Goal: Contribute content: Contribute content

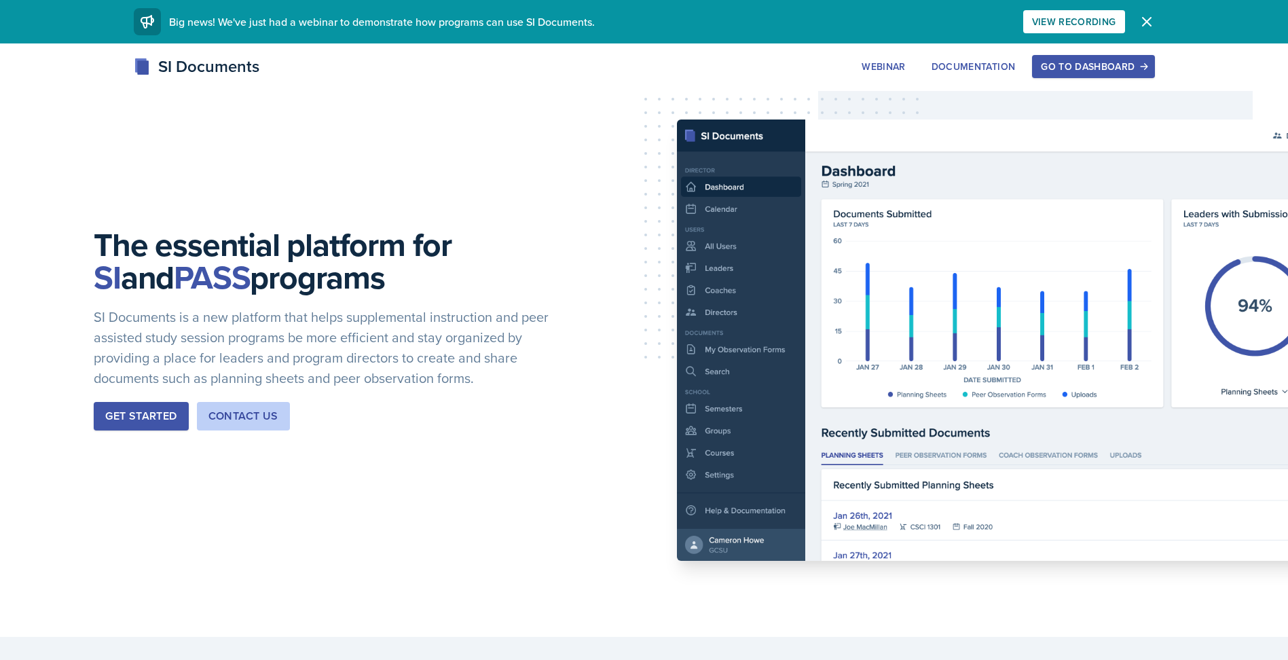
click at [1080, 66] on div "Go to Dashboard" at bounding box center [1093, 66] width 105 height 11
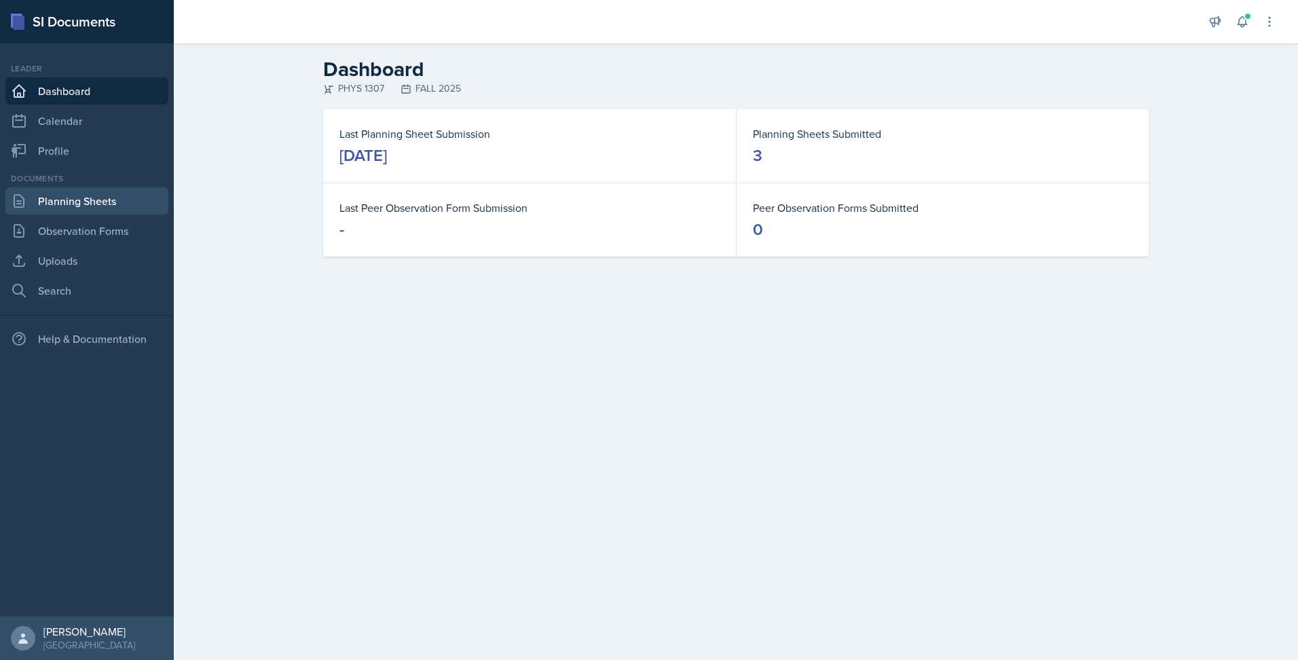
click at [76, 204] on link "Planning Sheets" at bounding box center [86, 200] width 163 height 27
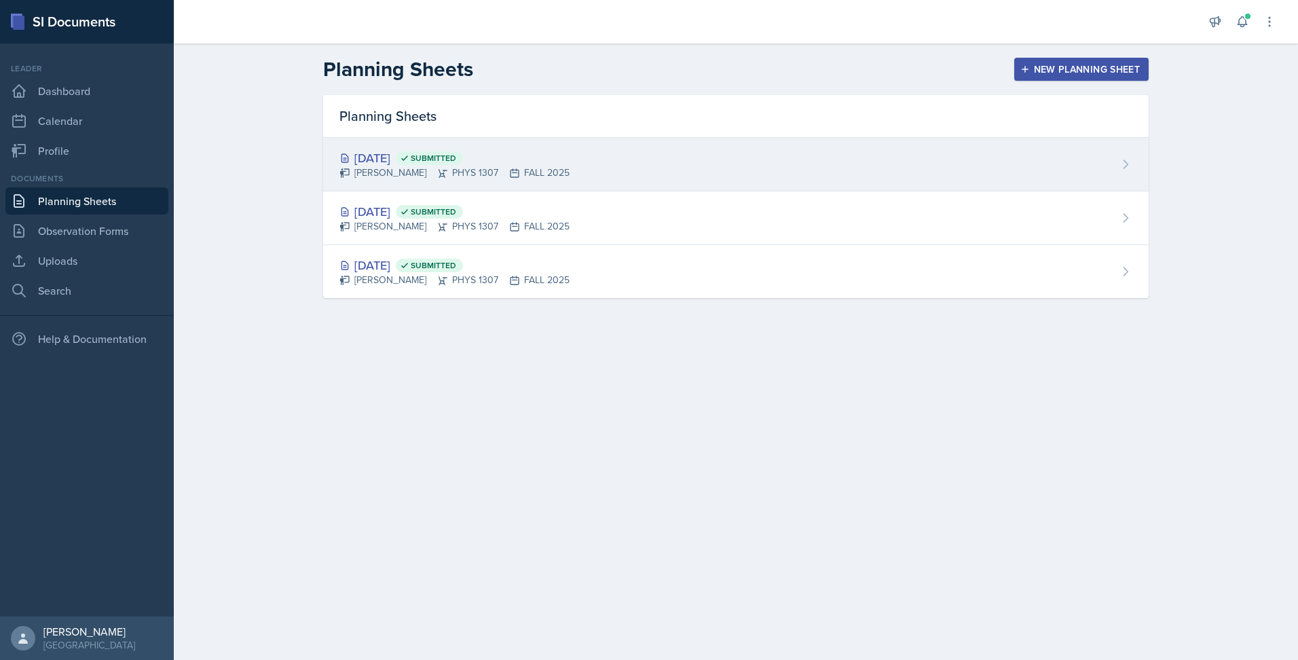
click at [407, 161] on div "[DATE] Submitted" at bounding box center [455, 158] width 230 height 18
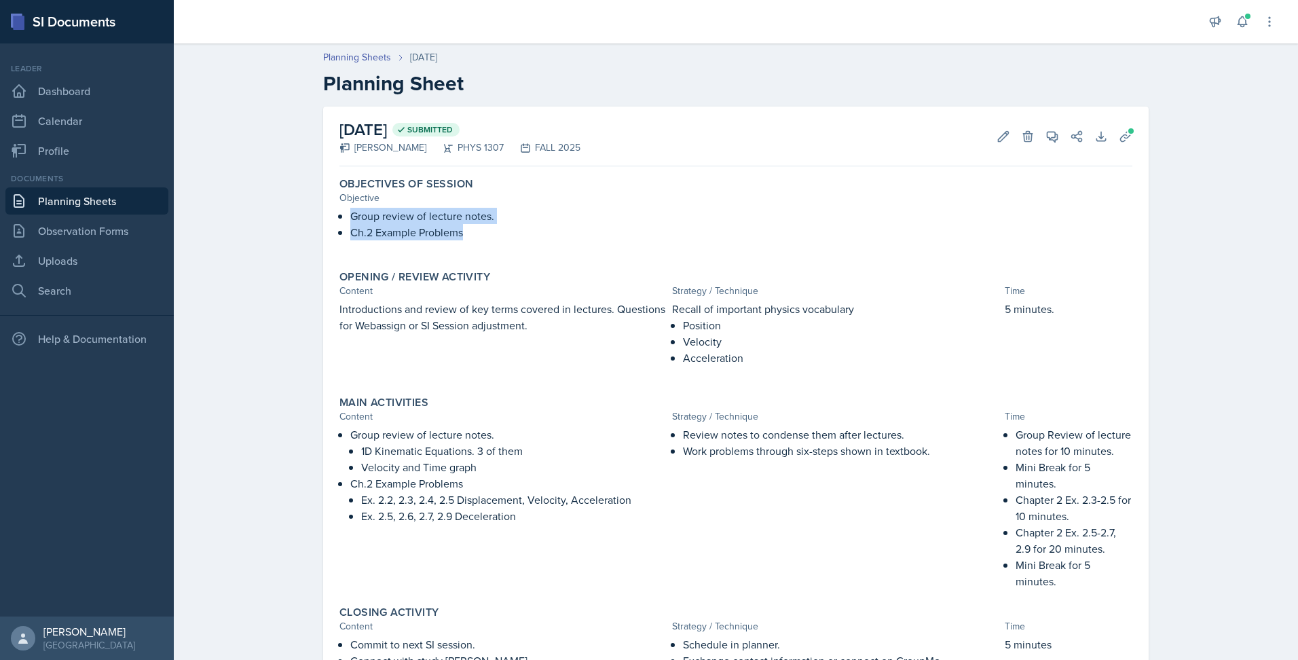
drag, startPoint x: 343, startPoint y: 215, endPoint x: 462, endPoint y: 236, distance: 121.2
click at [462, 236] on div "Group review of lecture notes. Ch.2 Example Problems" at bounding box center [736, 231] width 793 height 46
copy ul "Group review of lecture notes. Ch.2 Example Problems"
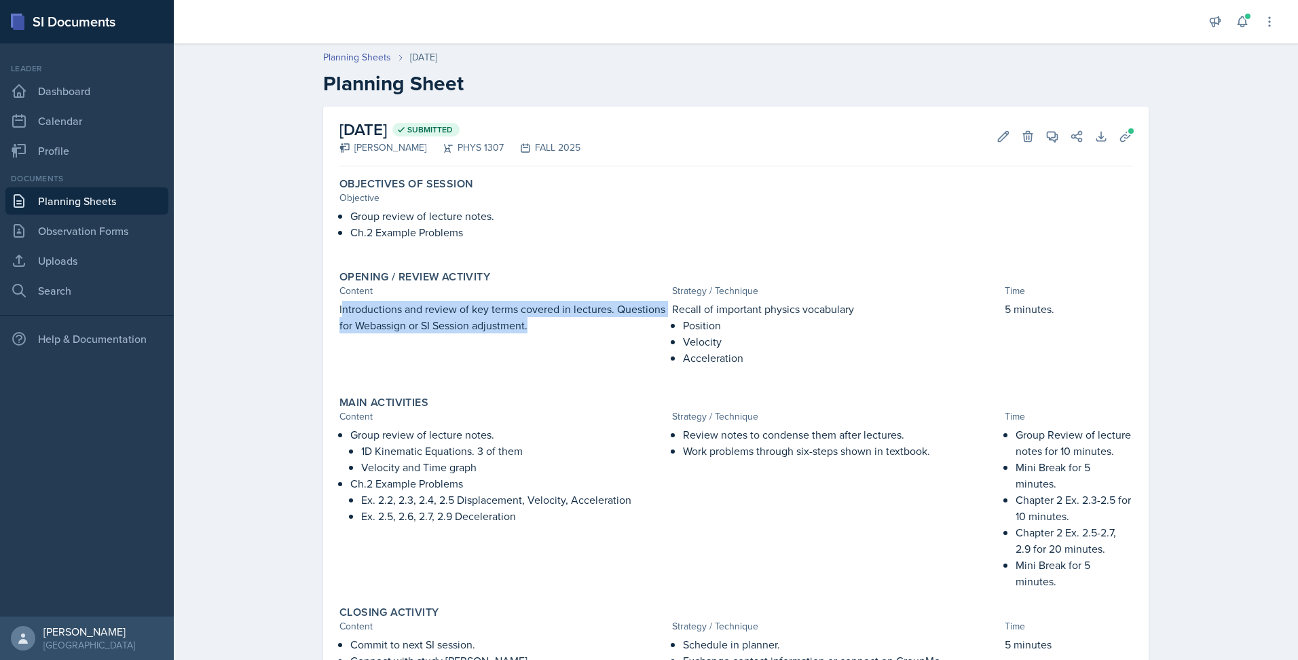
drag, startPoint x: 336, startPoint y: 310, endPoint x: 554, endPoint y: 342, distance: 220.4
click at [554, 342] on div "Introductions and review of key terms covered in lectures. Questions for Webass…" at bounding box center [503, 340] width 327 height 79
copy p "ntroductions and review of key terms covered in lectures. Questions for Webassi…"
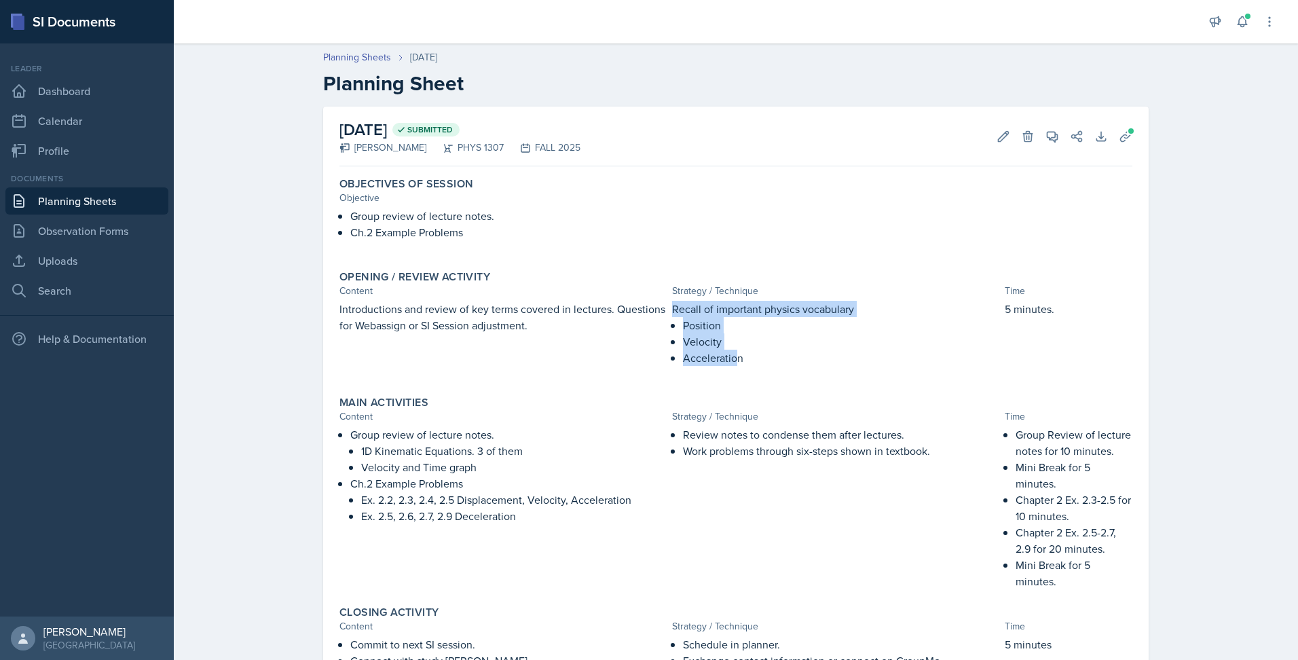
drag, startPoint x: 667, startPoint y: 312, endPoint x: 735, endPoint y: 350, distance: 77.8
click at [735, 350] on div "Recall of important physics vocabulary Position Velocity Acceleration" at bounding box center [835, 340] width 327 height 79
drag, startPoint x: 735, startPoint y: 350, endPoint x: 686, endPoint y: 324, distance: 55.3
click at [686, 324] on p "Position" at bounding box center [841, 325] width 316 height 16
drag, startPoint x: 665, startPoint y: 308, endPoint x: 742, endPoint y: 354, distance: 89.5
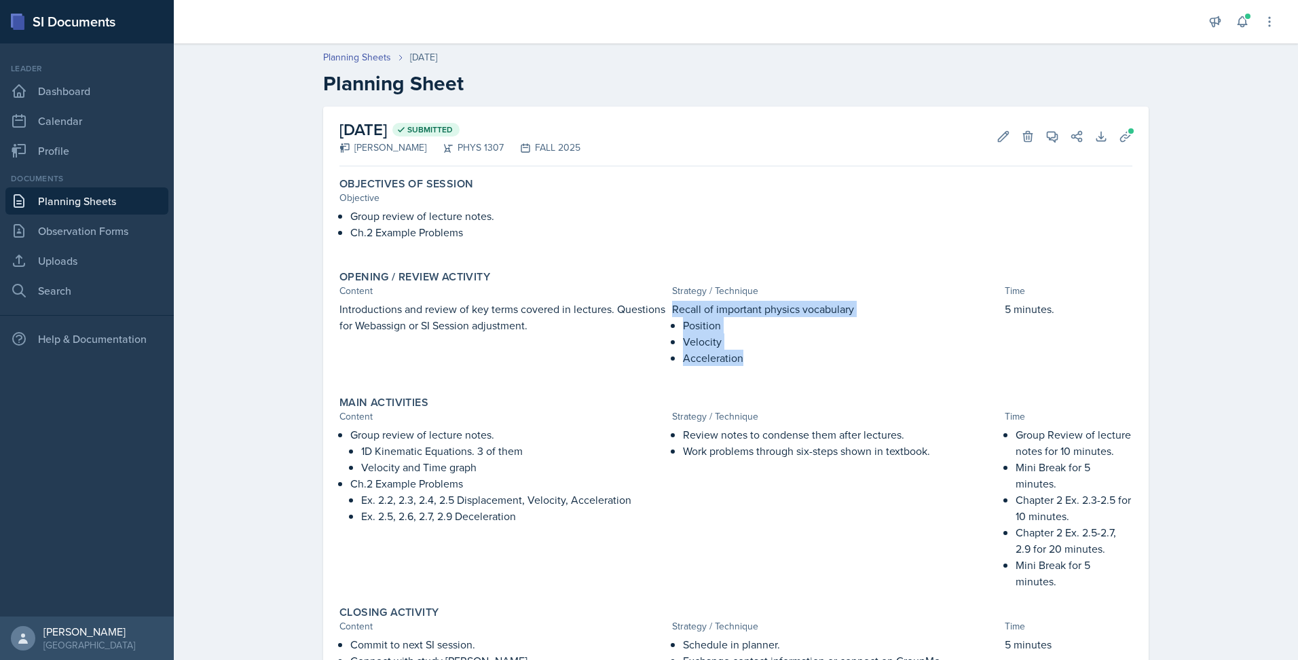
click at [742, 354] on div "Introductions and review of key terms covered in lectures. Questions for Webass…" at bounding box center [736, 340] width 793 height 79
copy div "Recall of important physics vocabulary Position Velocity Acceleration"
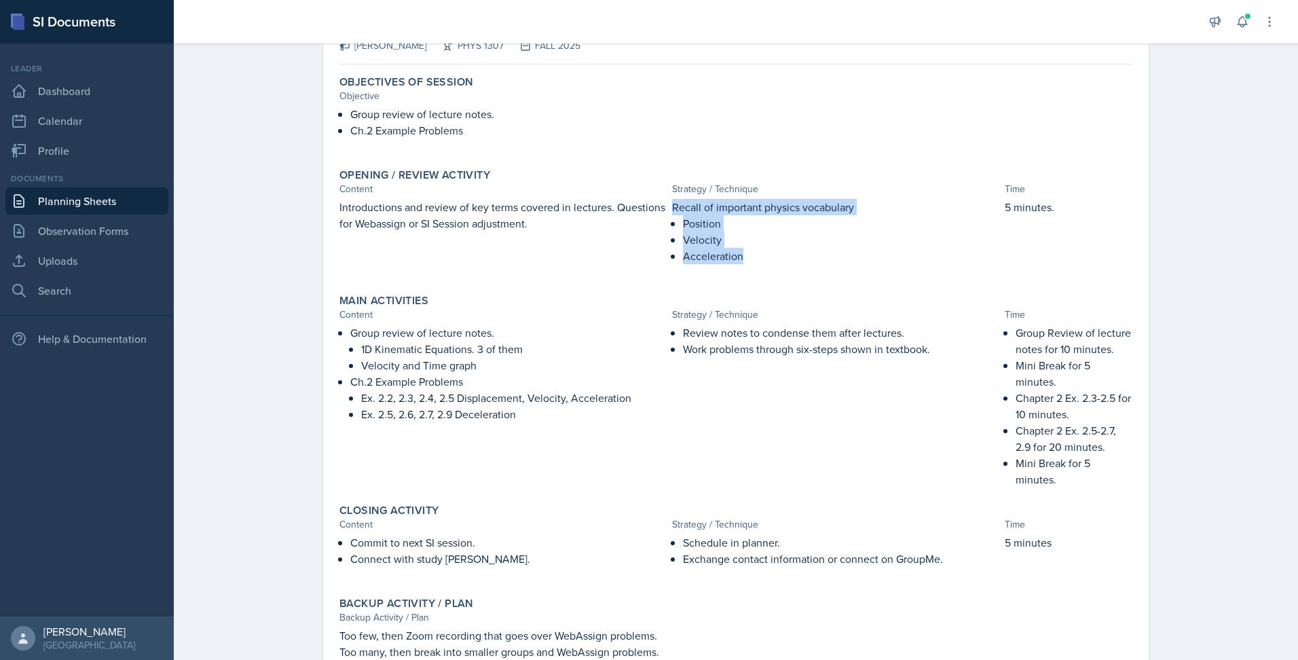
scroll to position [103, 0]
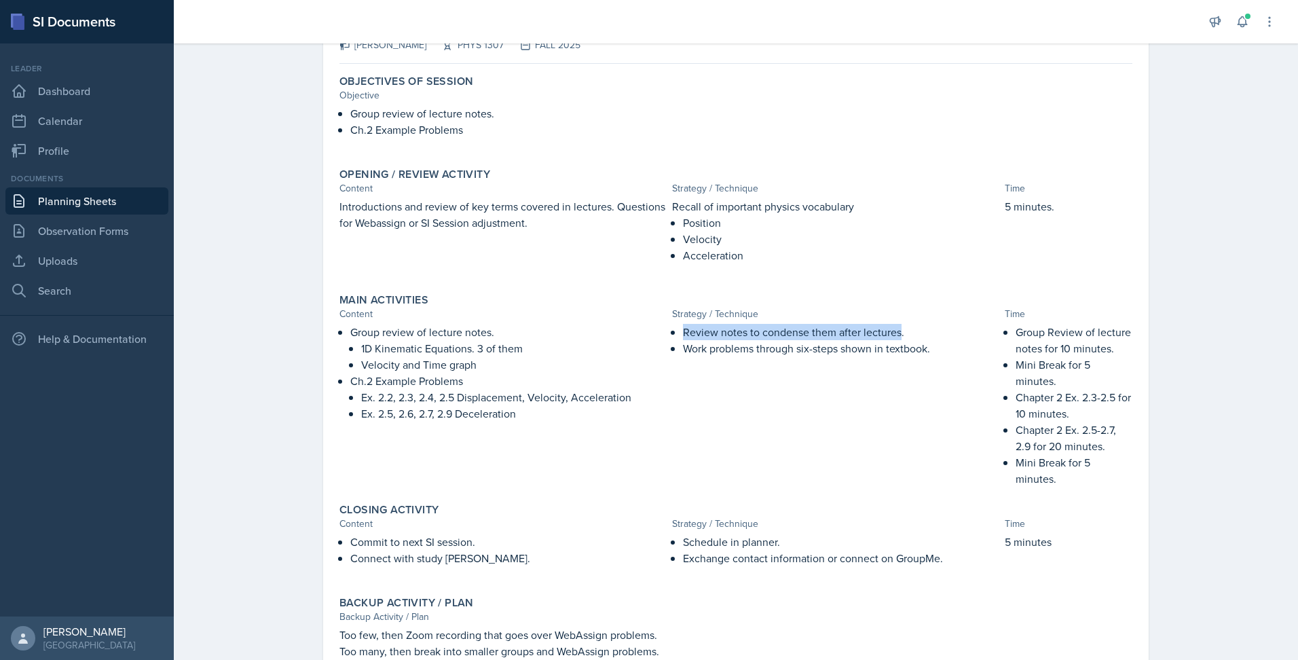
drag, startPoint x: 681, startPoint y: 333, endPoint x: 897, endPoint y: 331, distance: 215.9
click at [897, 331] on p "Review notes to condense them after lectures." at bounding box center [841, 332] width 316 height 16
copy p "Review notes to condense them after lectures"
click at [930, 287] on div "Objectives of Session Objective Group review of lecture notes. Ch.2 Example Pro…" at bounding box center [736, 381] width 793 height 625
drag, startPoint x: 681, startPoint y: 347, endPoint x: 929, endPoint y: 355, distance: 248.0
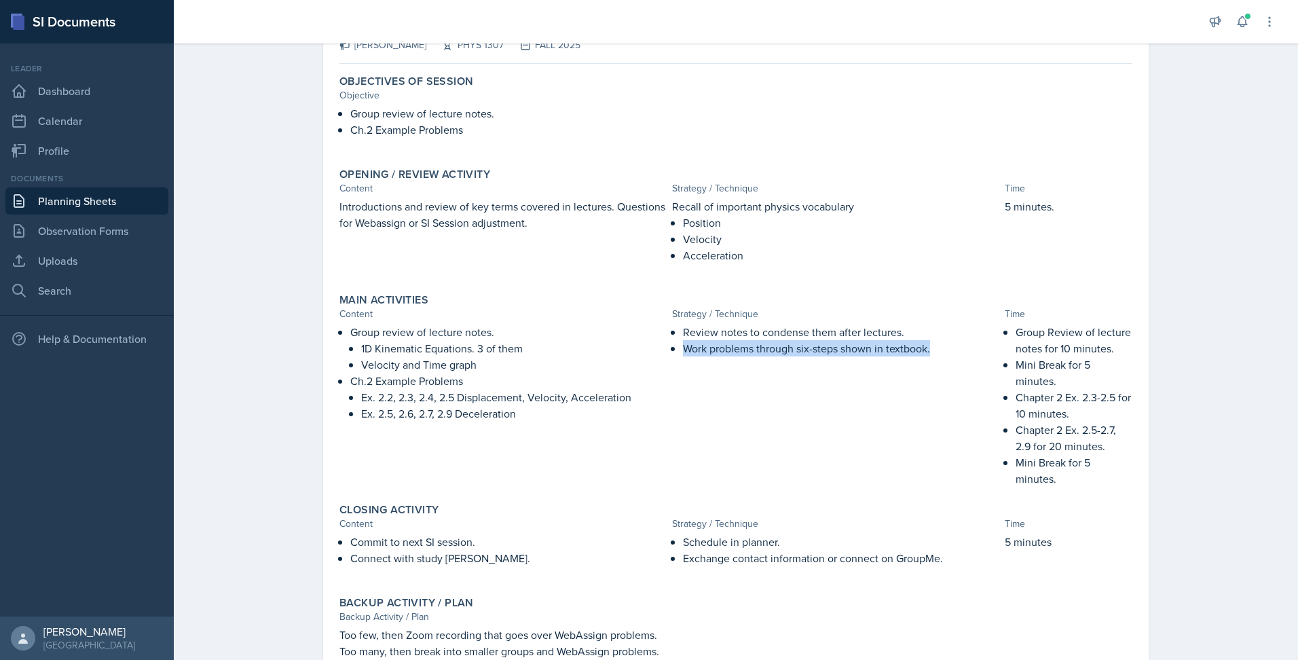
click at [929, 355] on p "Work problems through six-steps shown in textbook." at bounding box center [841, 348] width 316 height 16
copy p "Work problems through six-steps shown in textbook."
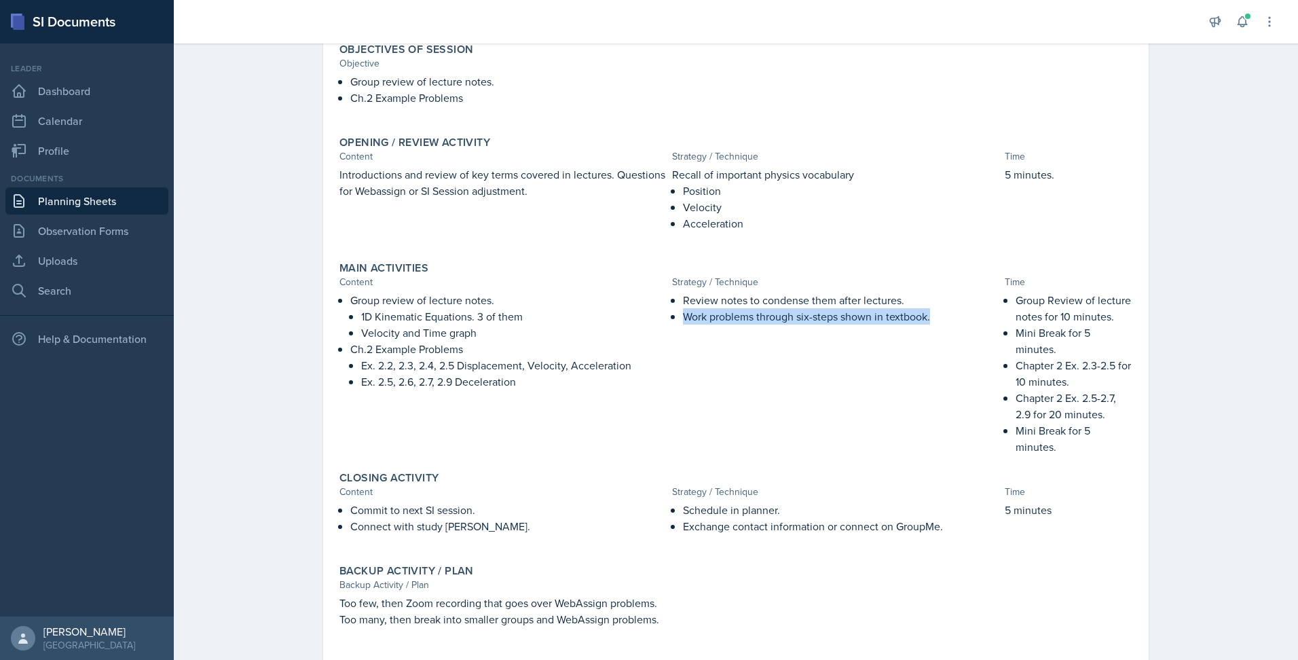
scroll to position [170, 0]
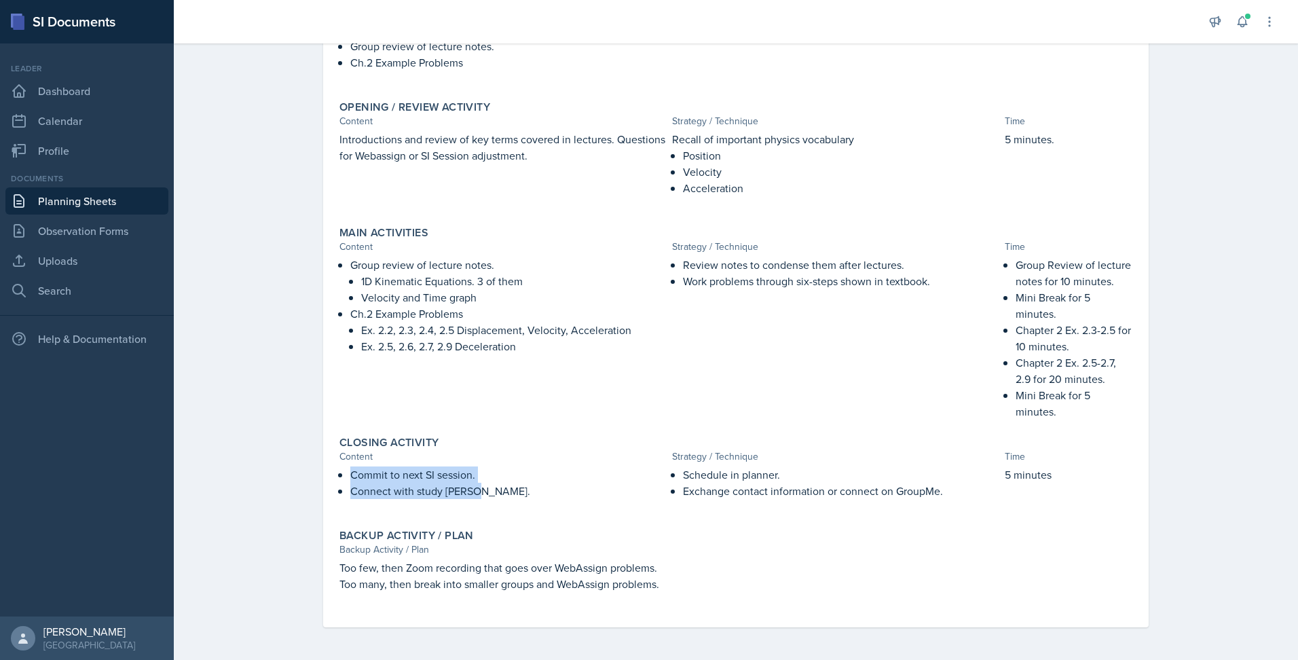
drag, startPoint x: 345, startPoint y: 475, endPoint x: 503, endPoint y: 517, distance: 163.5
click at [503, 517] on div "Closing Activity Content Strategy / Technique Time Commit to next SI session. C…" at bounding box center [736, 474] width 804 height 88
copy ul "Commit to next SI session. Connect with study buddy."
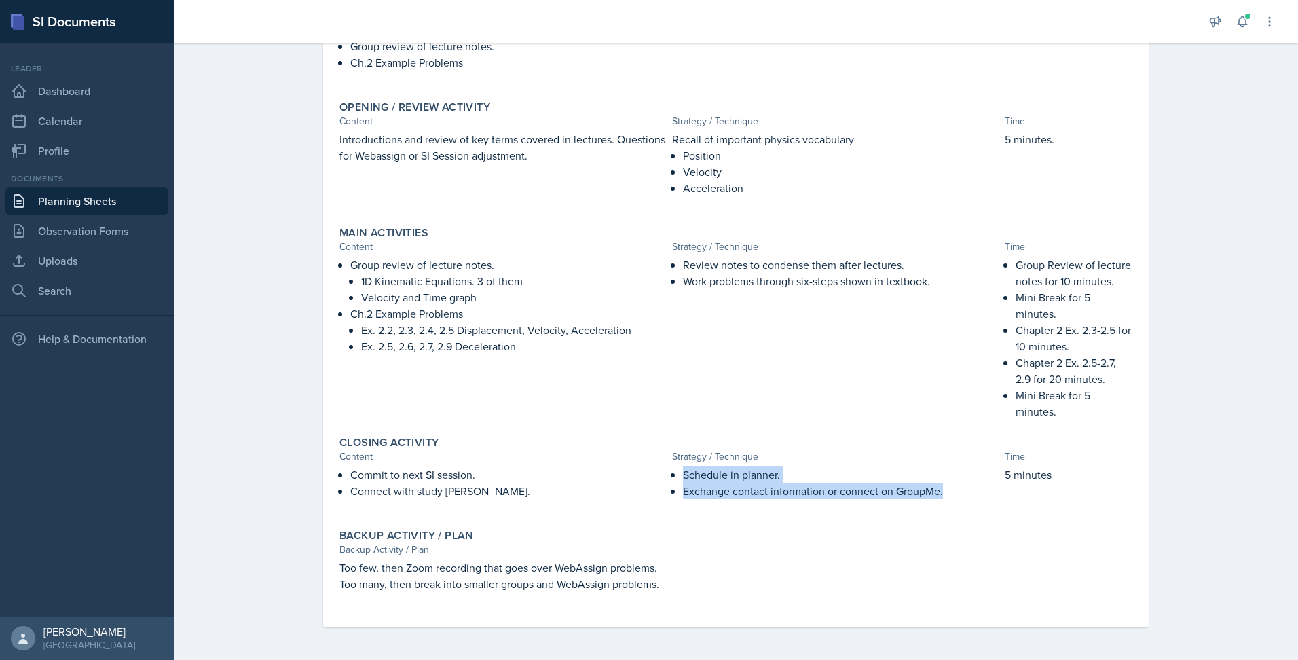
drag, startPoint x: 680, startPoint y: 475, endPoint x: 945, endPoint y: 497, distance: 265.7
click at [945, 497] on ul "Schedule in planner. Exchange contact information or connect on GroupMe." at bounding box center [841, 482] width 316 height 33
copy ul "Schedule in planner. Exchange contact information or connect on GroupMe."
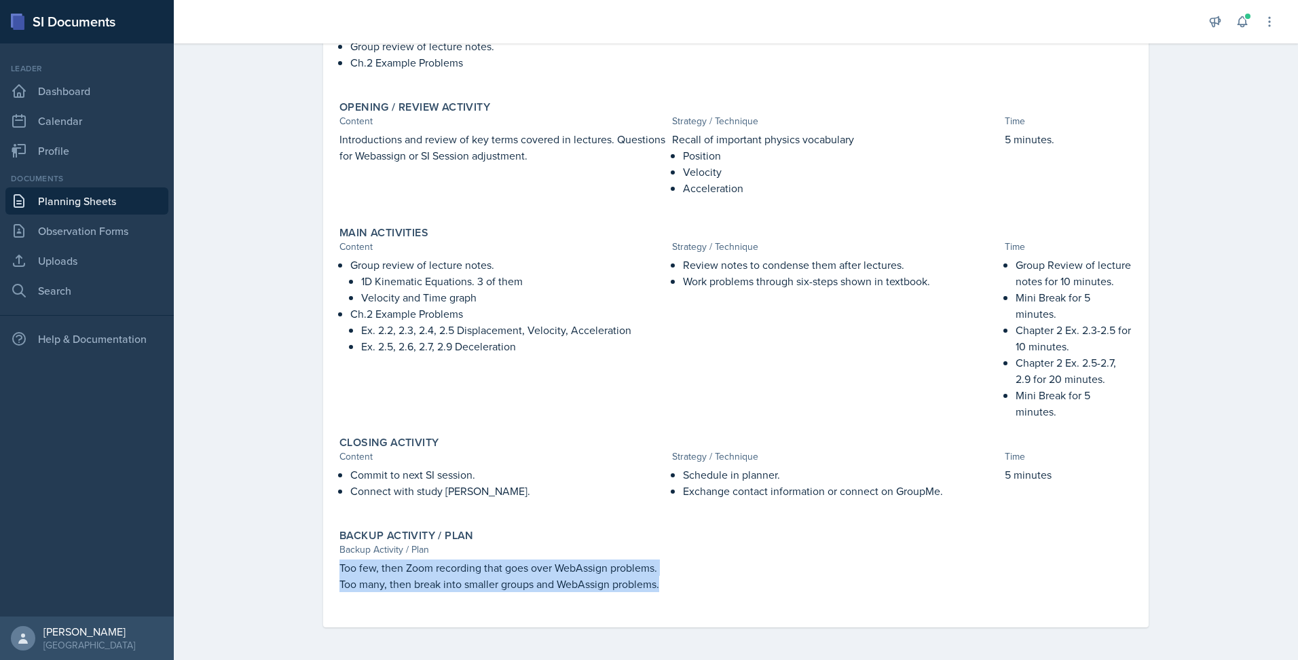
drag, startPoint x: 334, startPoint y: 570, endPoint x: 659, endPoint y: 582, distance: 325.5
click at [659, 582] on div "Too few, then Zoom recording that goes over WebAssign problems. Too many, then …" at bounding box center [736, 583] width 793 height 46
copy div "Too few, then Zoom recording that goes over WebAssign problems. Too many, then …"
click at [690, 532] on div "Backup Activity / Plan" at bounding box center [736, 536] width 793 height 14
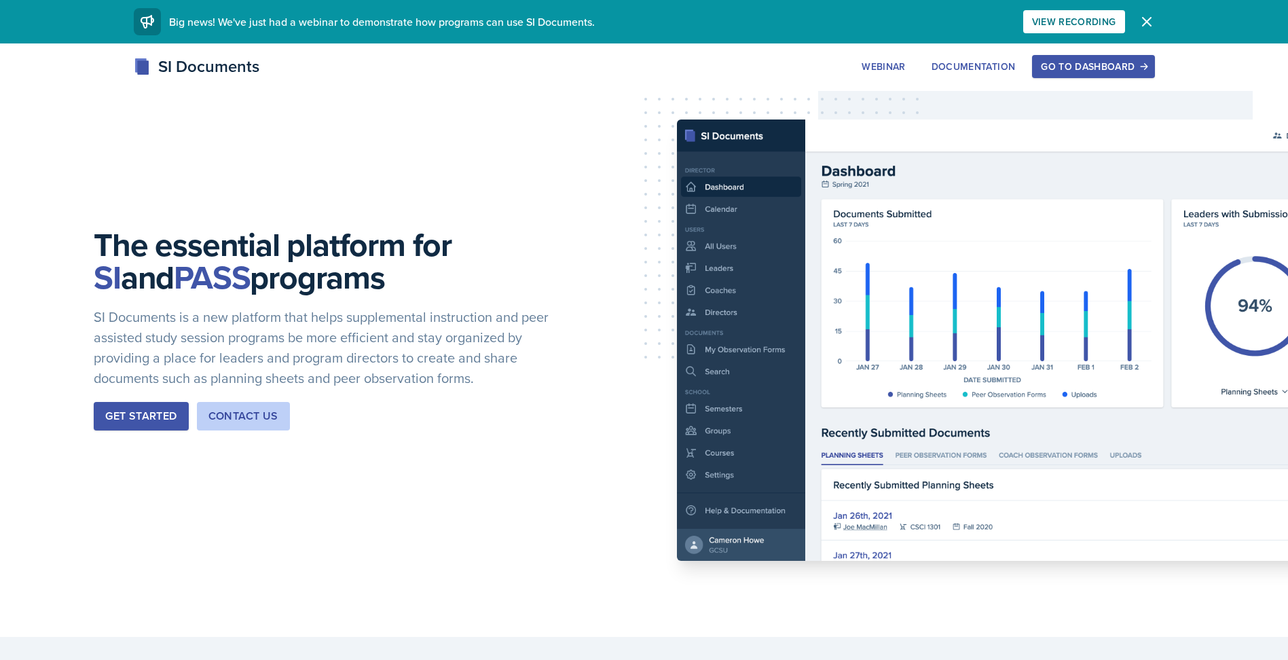
click at [1087, 68] on div "Go to Dashboard" at bounding box center [1093, 66] width 105 height 11
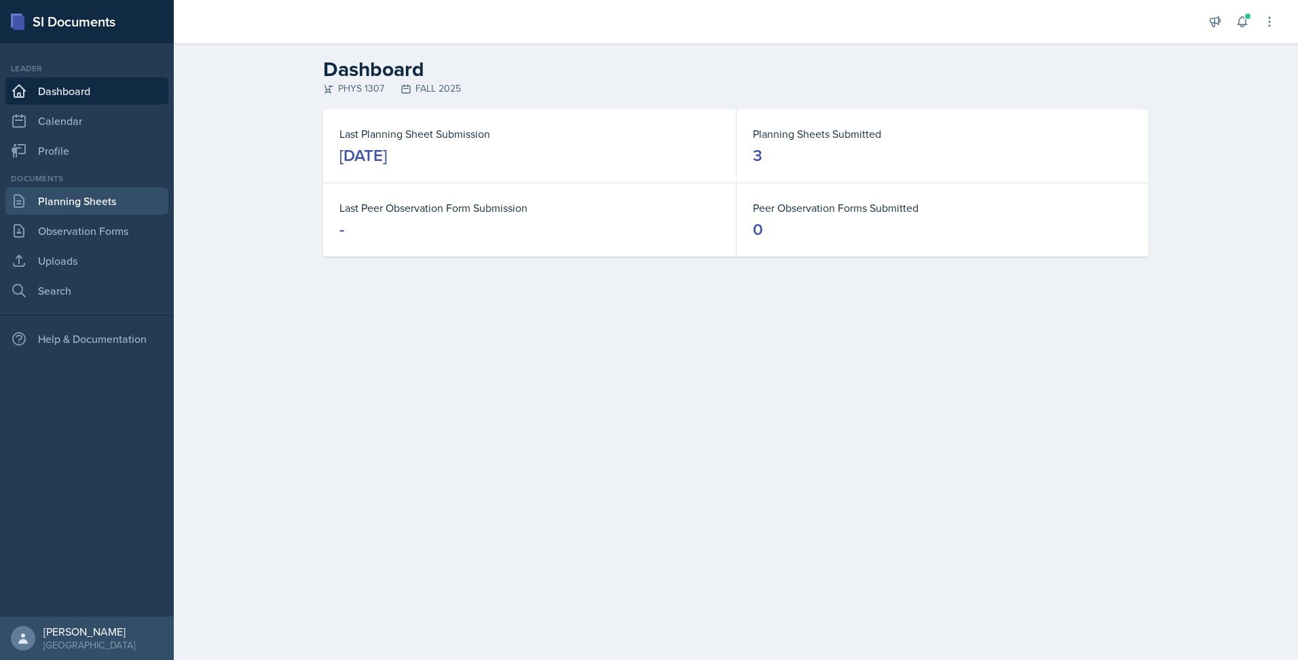
click at [117, 194] on link "Planning Sheets" at bounding box center [86, 200] width 163 height 27
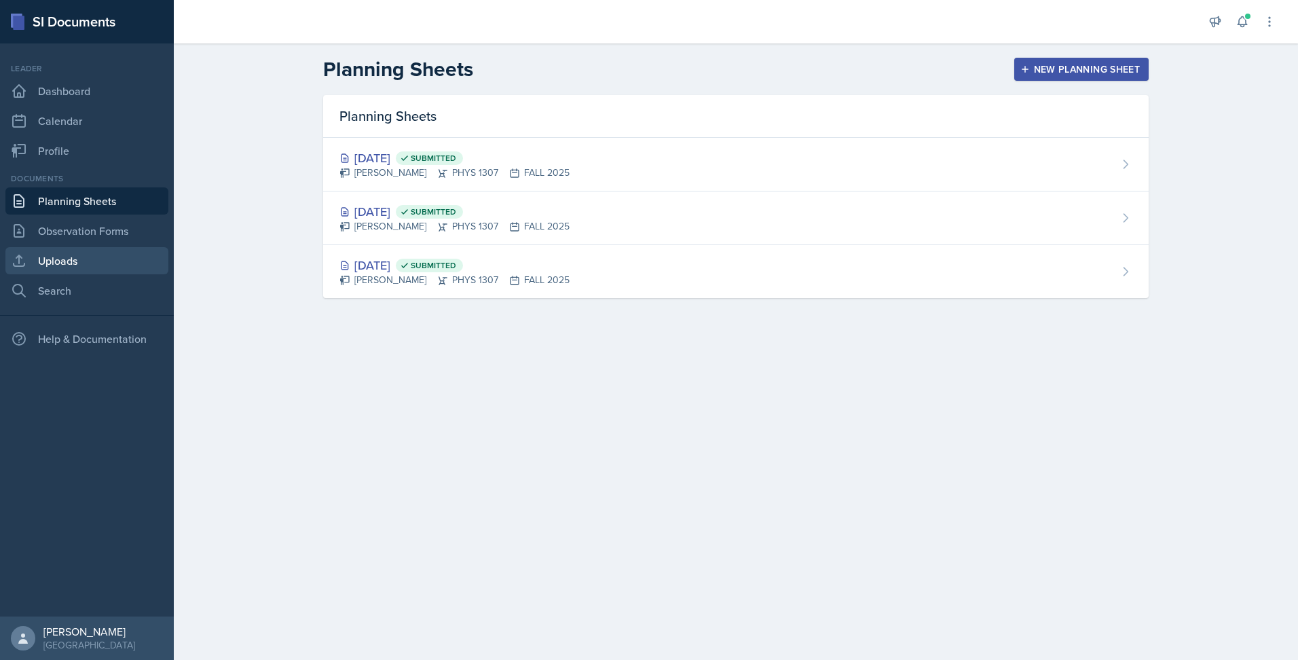
click at [86, 260] on link "Uploads" at bounding box center [86, 260] width 163 height 27
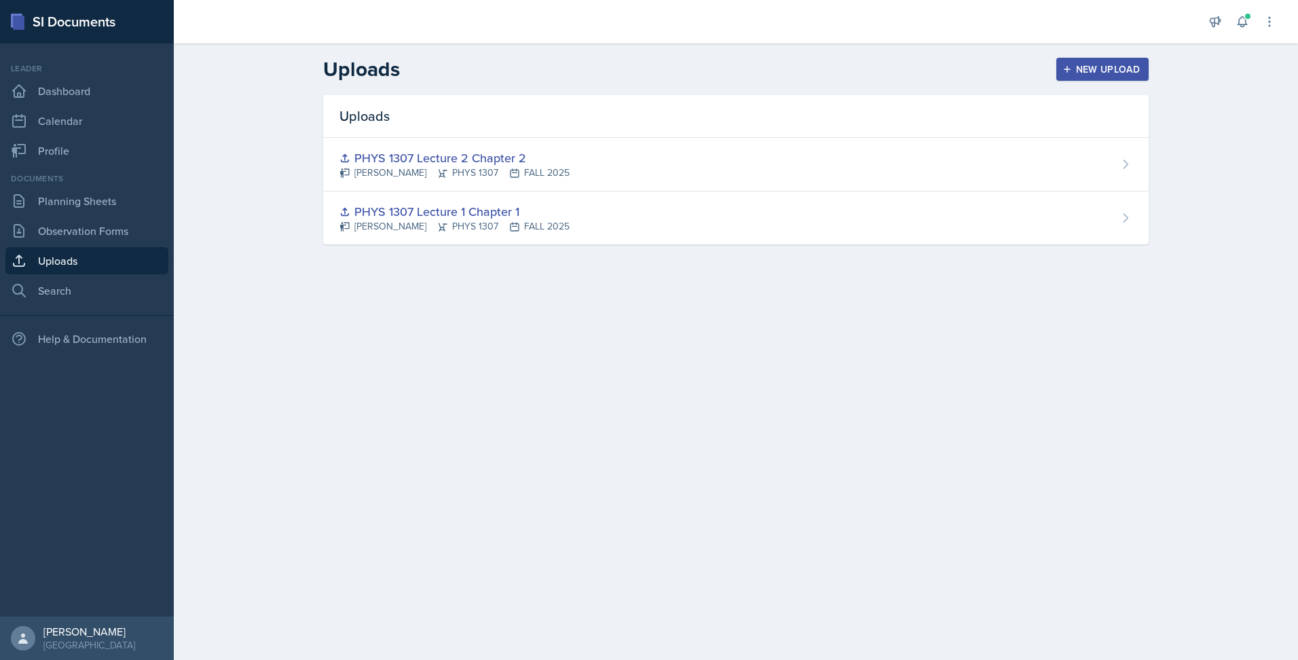
click at [1088, 77] on button "New Upload" at bounding box center [1103, 69] width 93 height 23
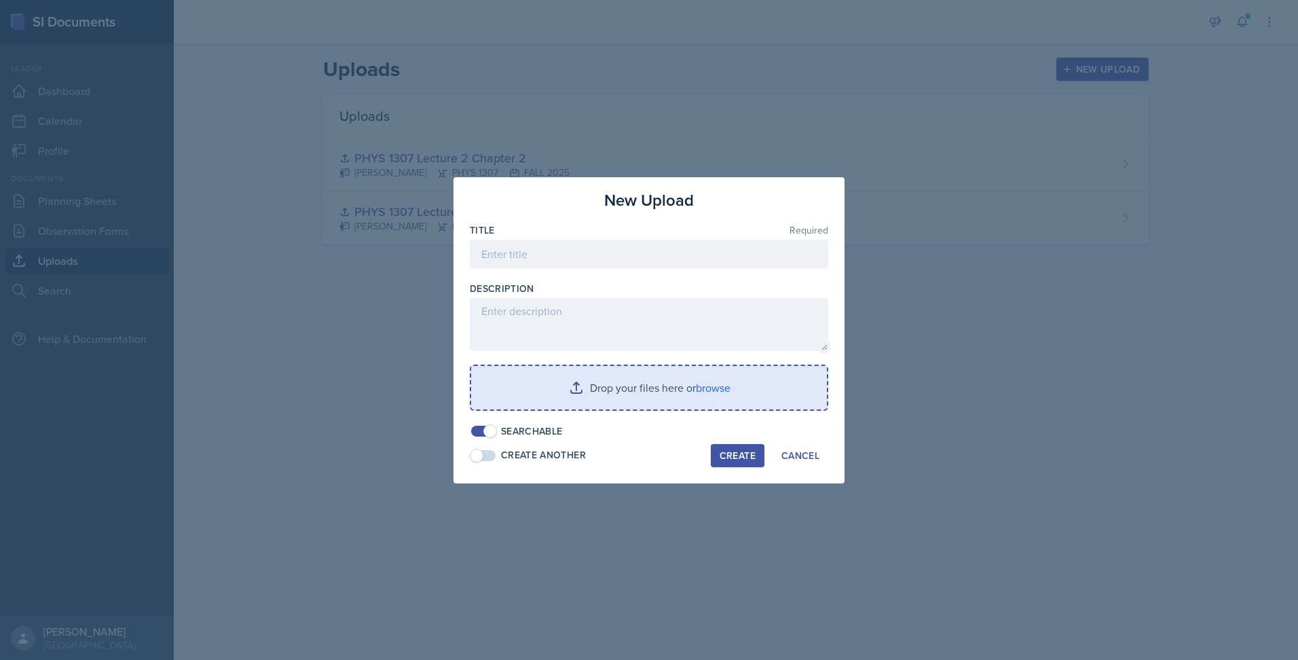
click at [519, 383] on input "file" at bounding box center [649, 387] width 356 height 43
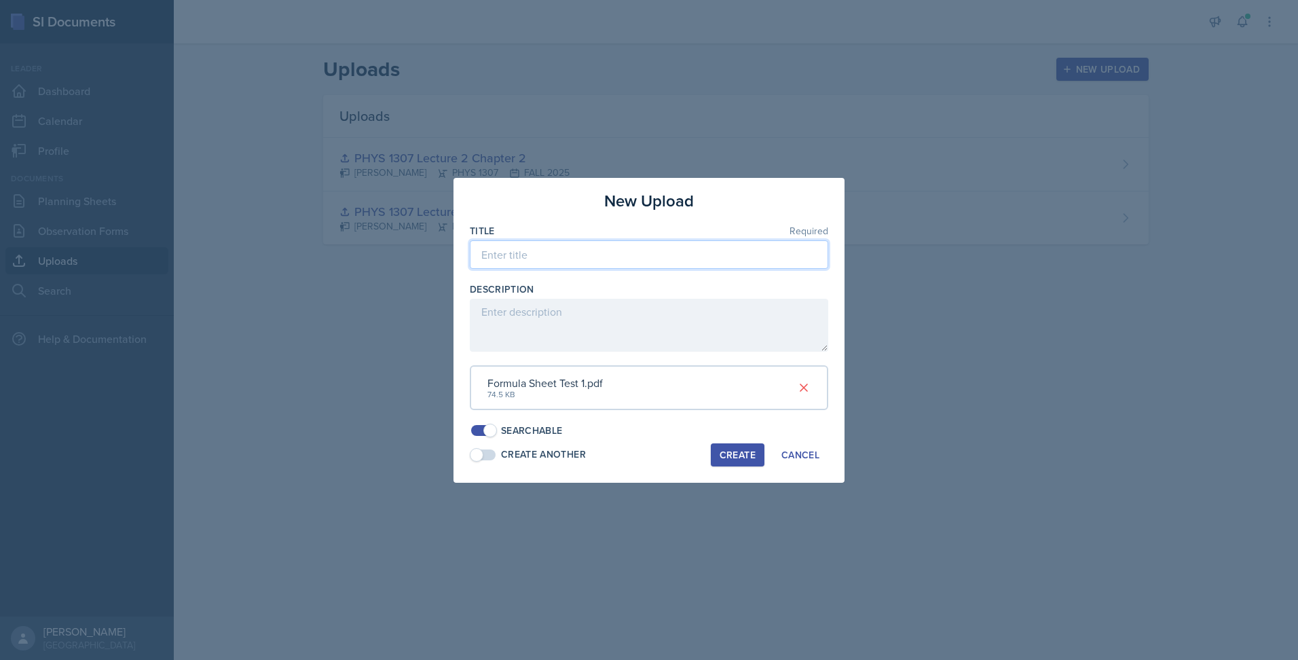
click at [532, 244] on input at bounding box center [649, 254] width 359 height 29
type input "Test 1 Formula Sheet"
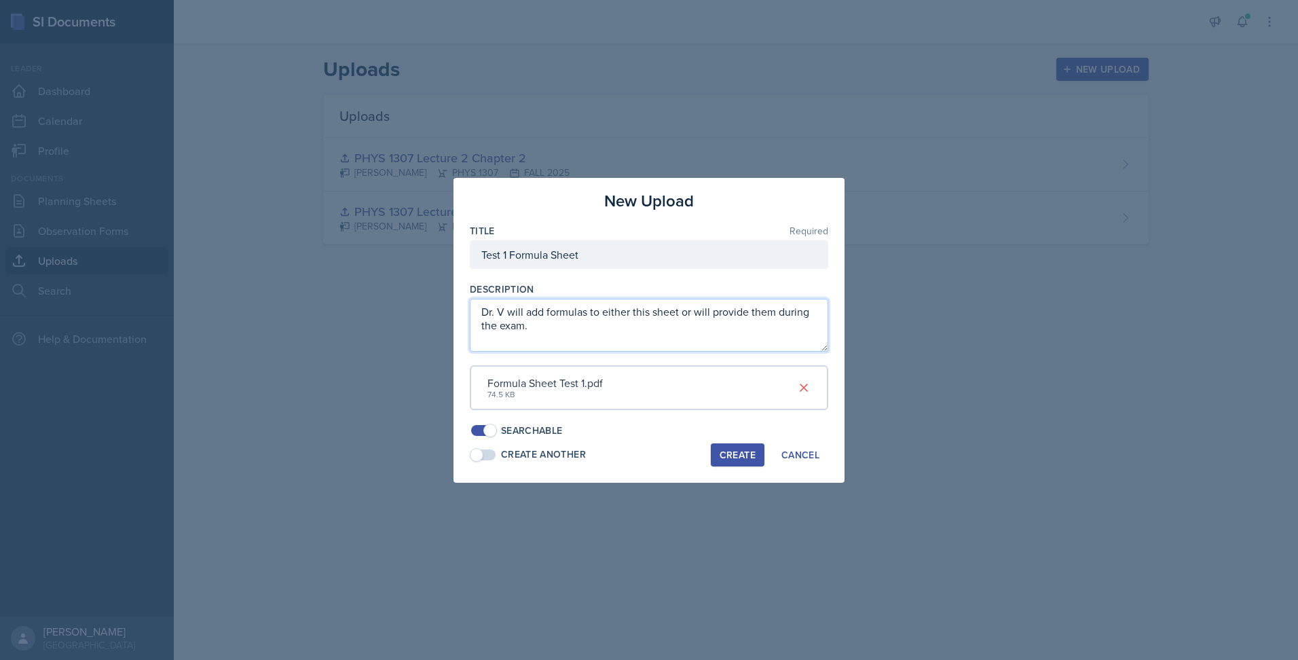
type textarea "Dr. V will add formulas to either this sheet or will provide them during the ex…"
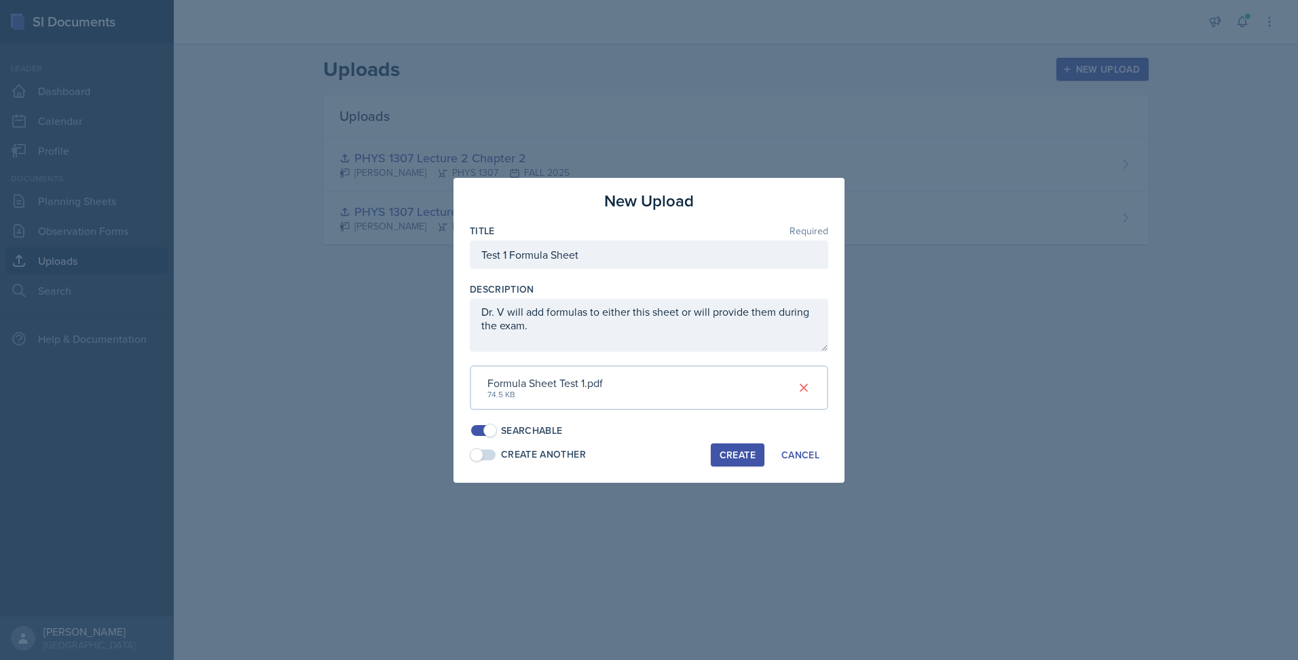
click at [727, 456] on div "Create" at bounding box center [738, 455] width 36 height 11
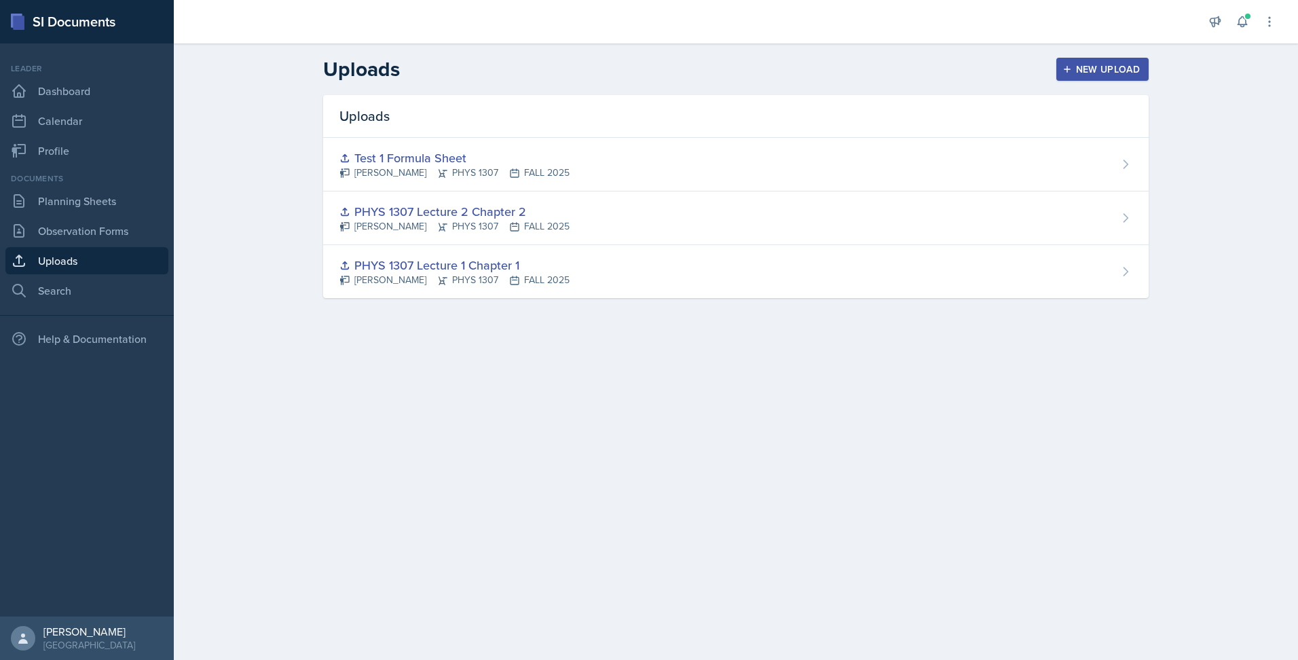
click at [1095, 77] on button "New Upload" at bounding box center [1103, 69] width 93 height 23
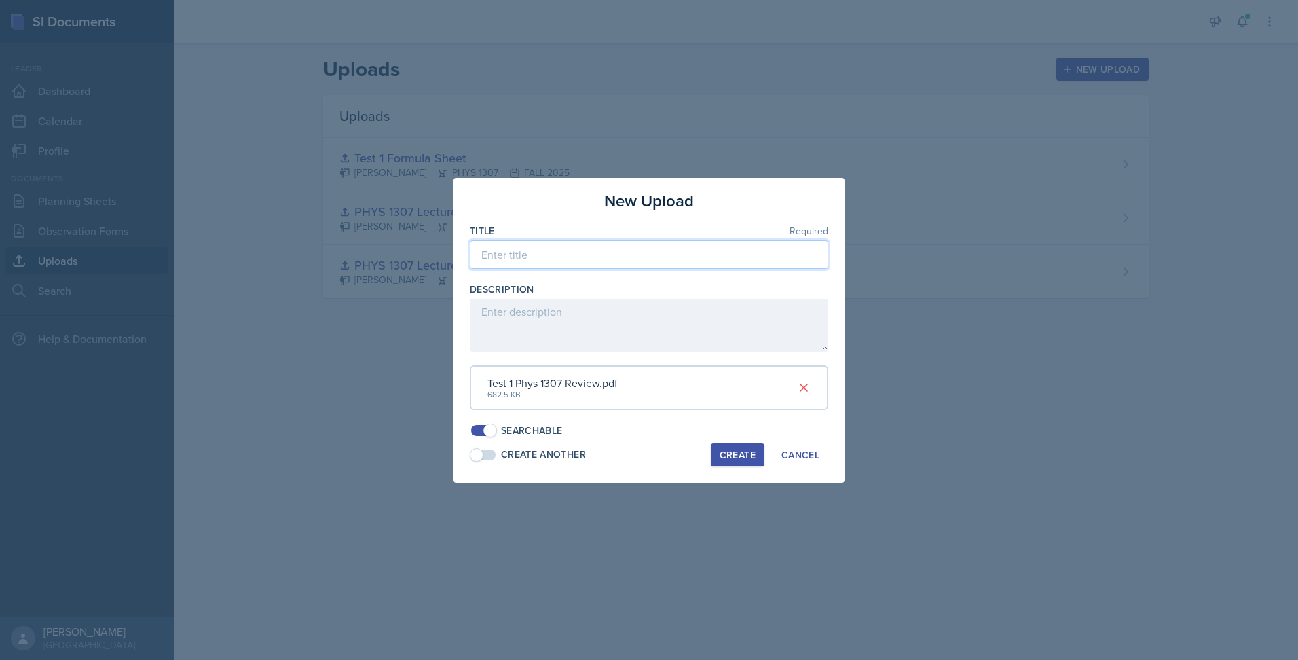
click at [599, 257] on input at bounding box center [649, 254] width 359 height 29
type input "PHYS 1307 Test 1 Review"
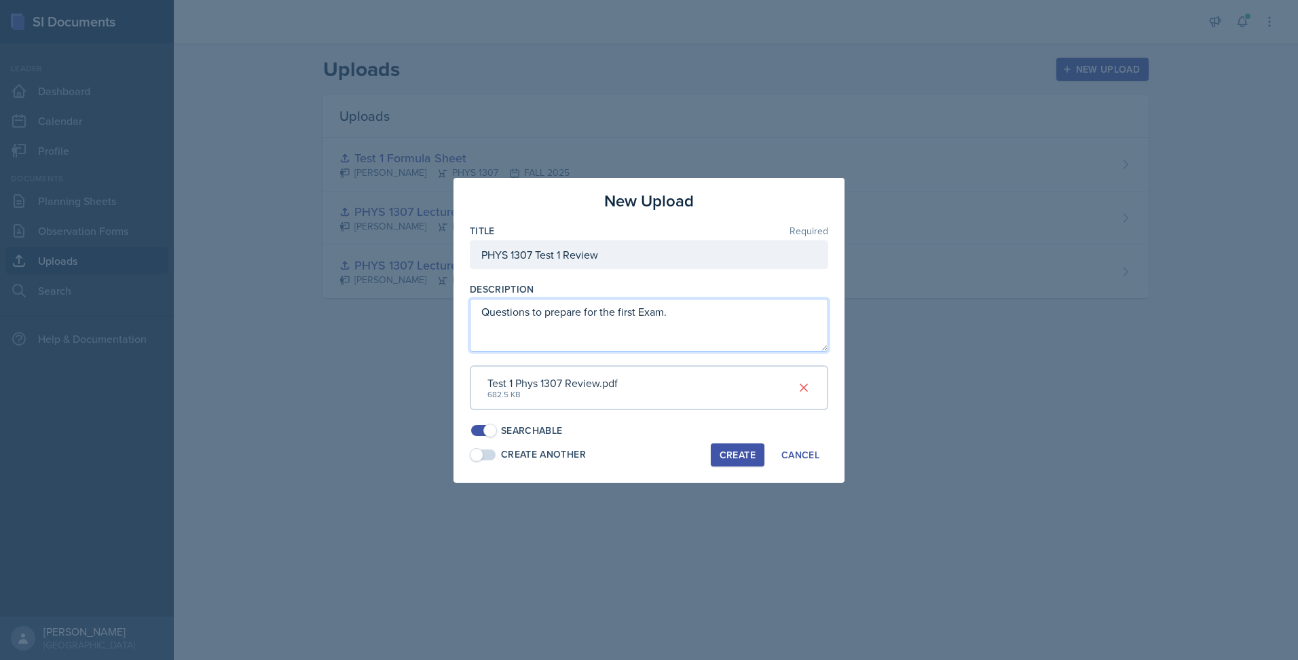
type textarea "Questions to prepare for the first Exam."
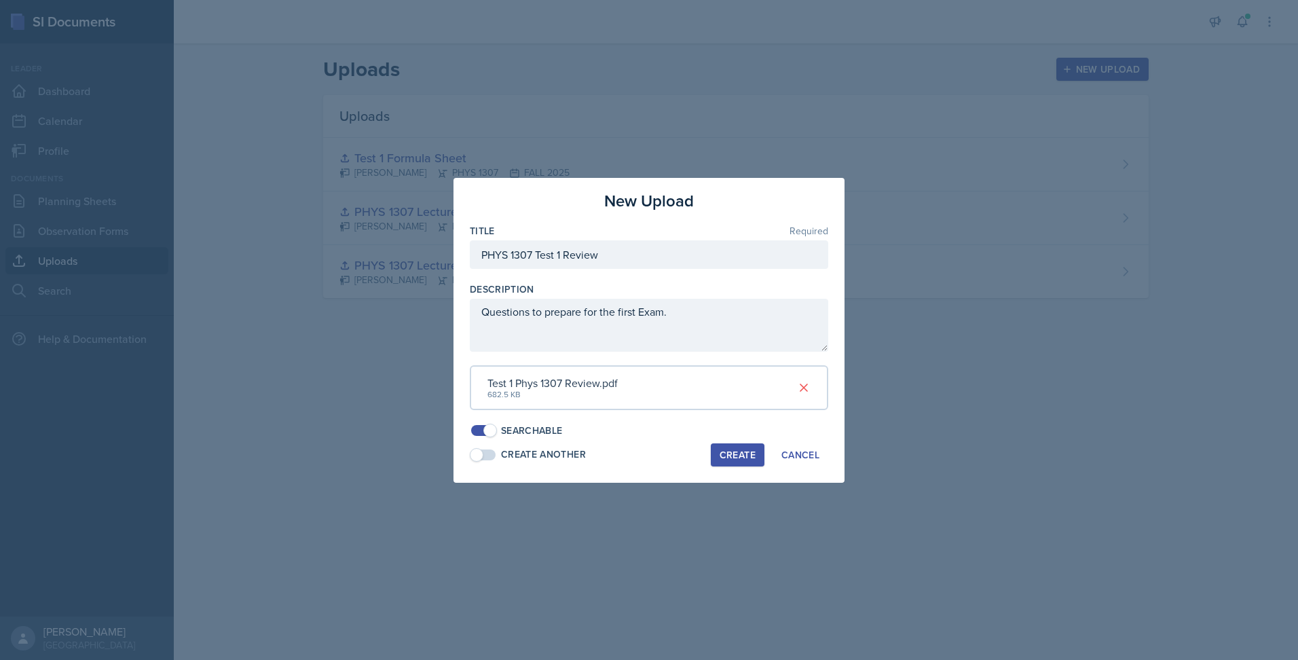
click at [728, 454] on div "Create" at bounding box center [738, 455] width 36 height 11
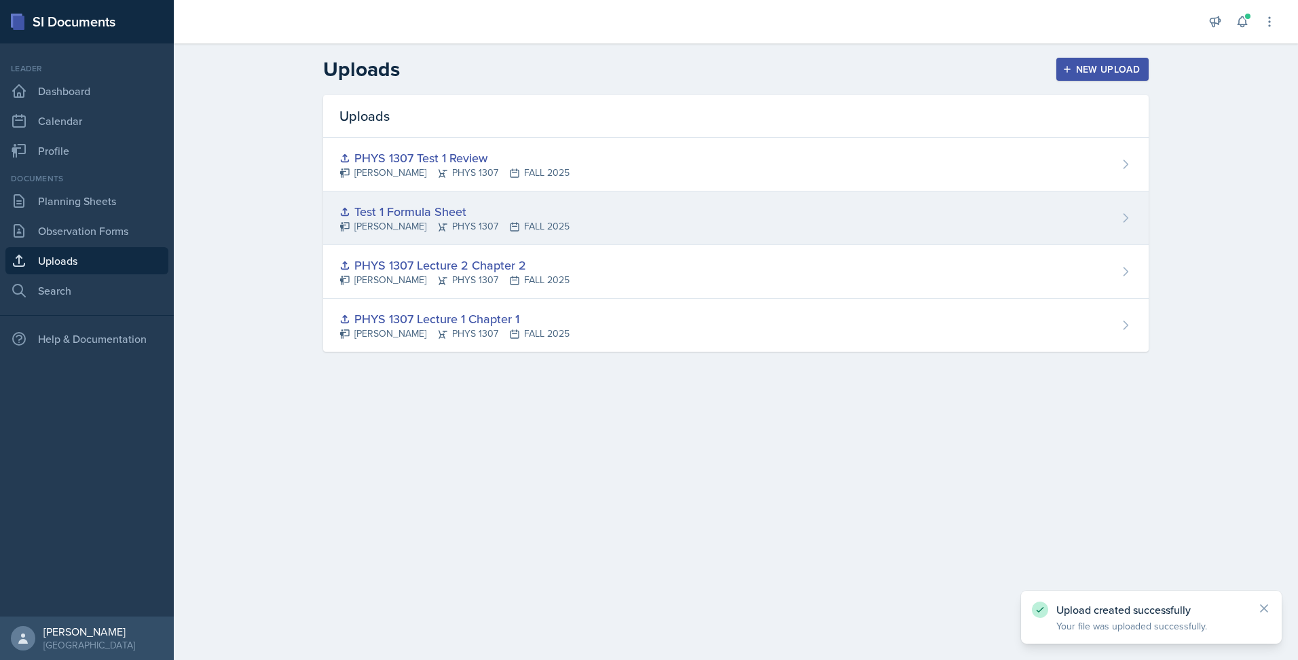
click at [1122, 217] on icon at bounding box center [1126, 218] width 14 height 14
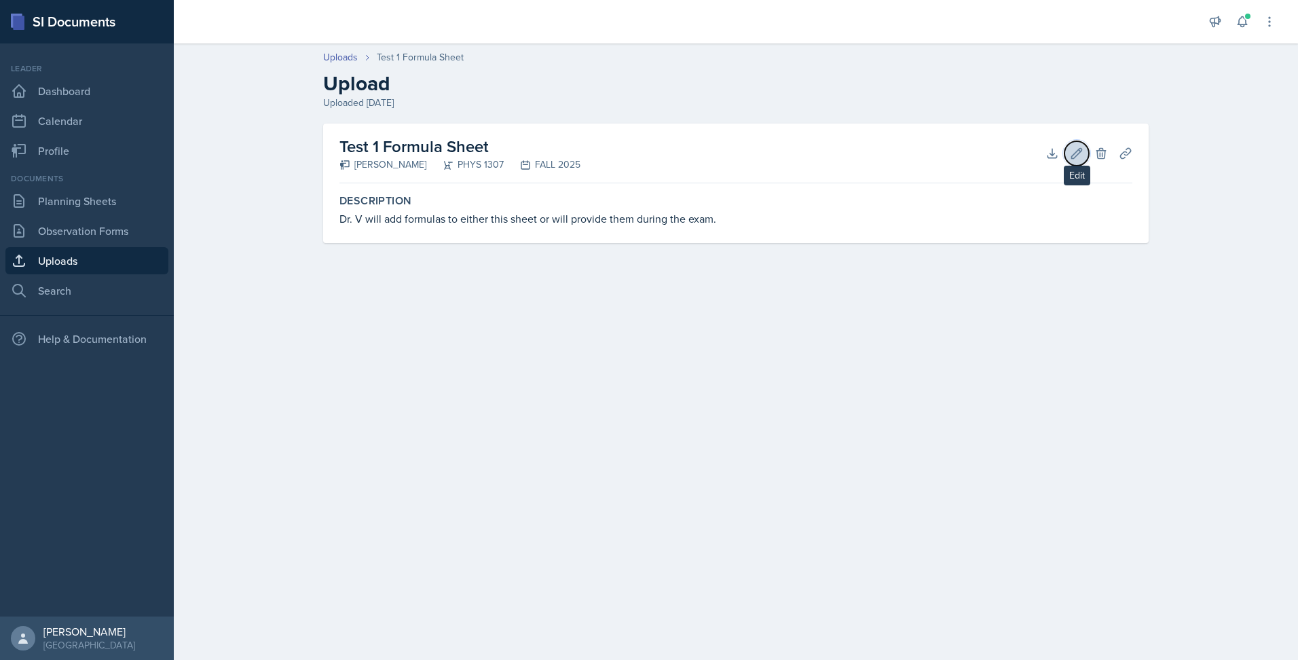
click at [1083, 155] on icon at bounding box center [1077, 154] width 14 height 14
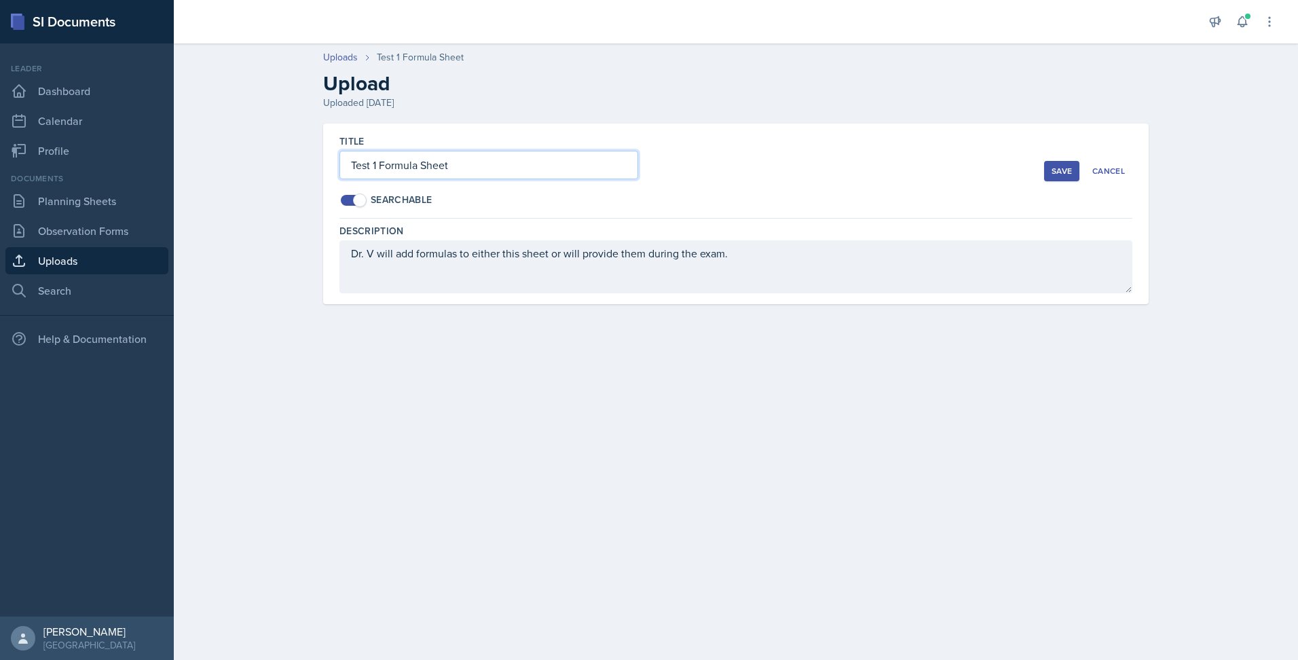
click at [352, 166] on input "Test 1 Formula Sheet" at bounding box center [489, 165] width 299 height 29
type input "PHYS 1307 Test 1 Formula Sheet"
click at [1057, 181] on div "Title PHYS 1307 Test 1 Formula Sheet Searchable Save Cancel" at bounding box center [736, 171] width 793 height 95
click at [1057, 175] on div "Save" at bounding box center [1062, 171] width 20 height 11
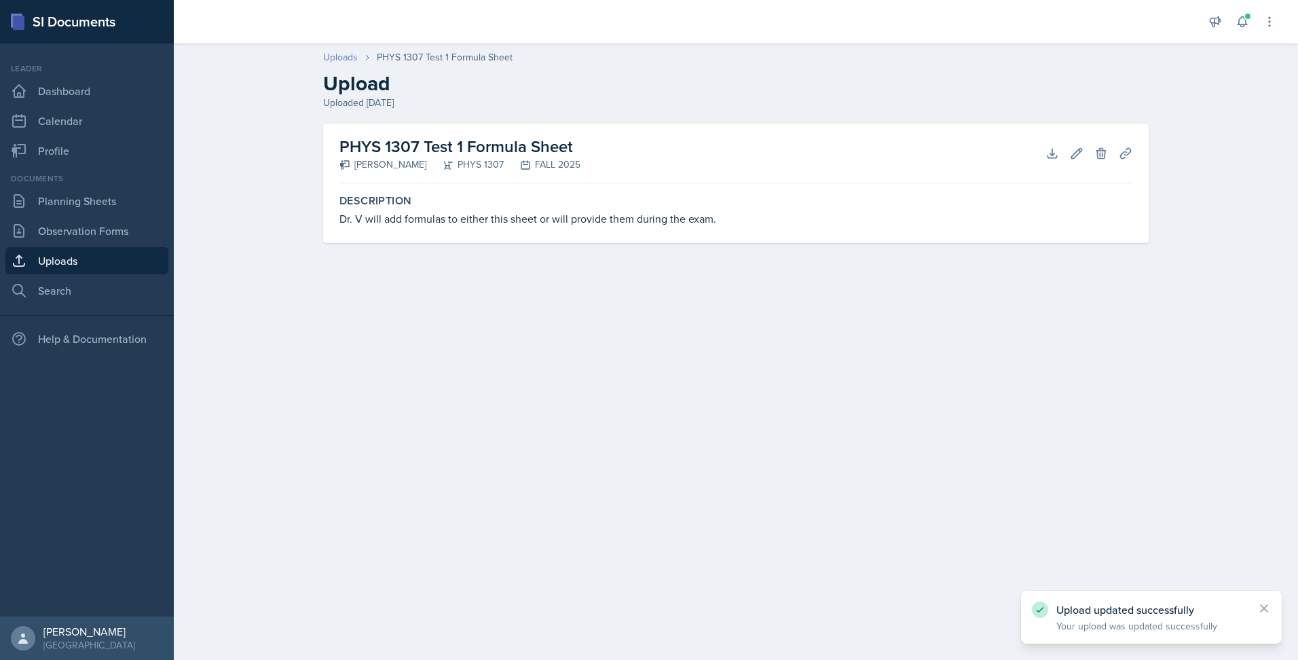
click at [348, 58] on link "Uploads" at bounding box center [340, 57] width 35 height 14
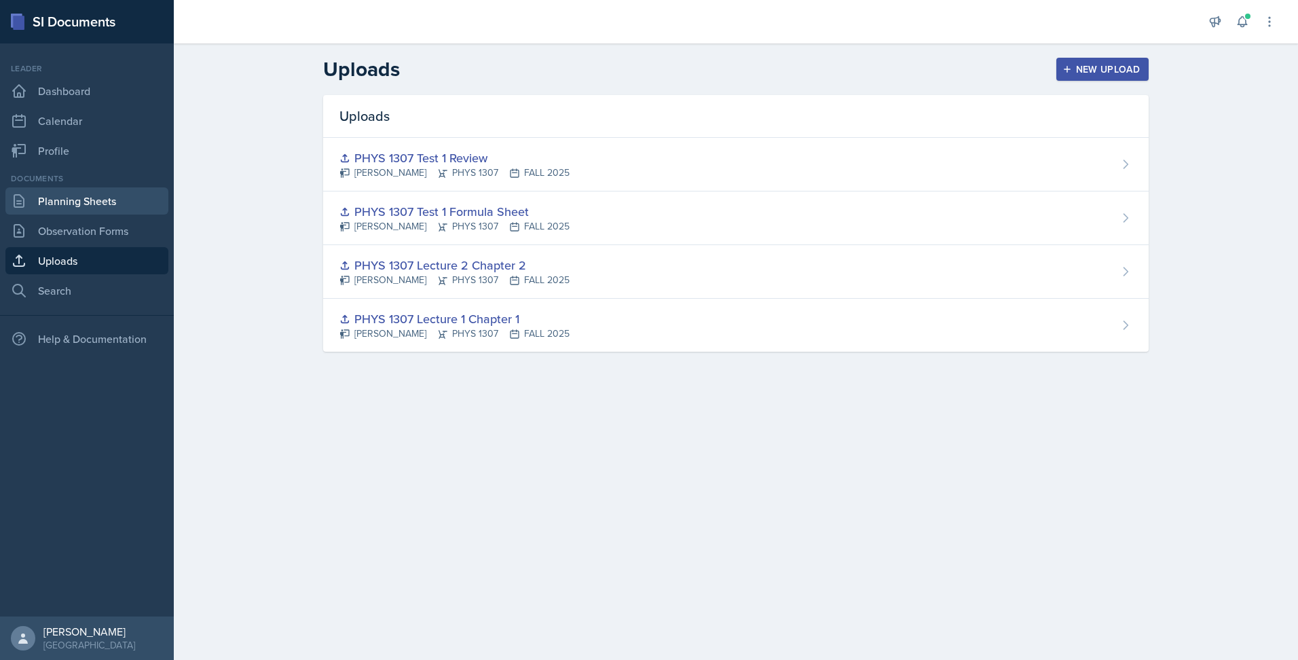
click at [128, 210] on link "Planning Sheets" at bounding box center [86, 200] width 163 height 27
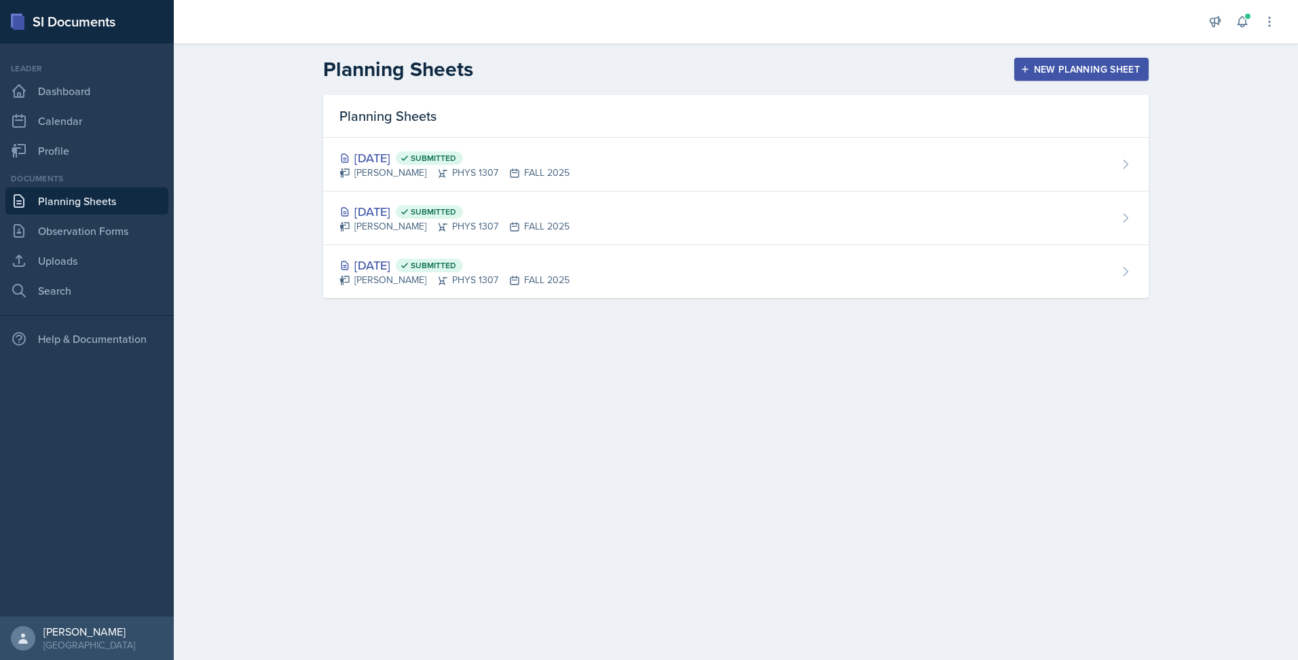
click at [1033, 77] on button "New Planning Sheet" at bounding box center [1081, 69] width 134 height 23
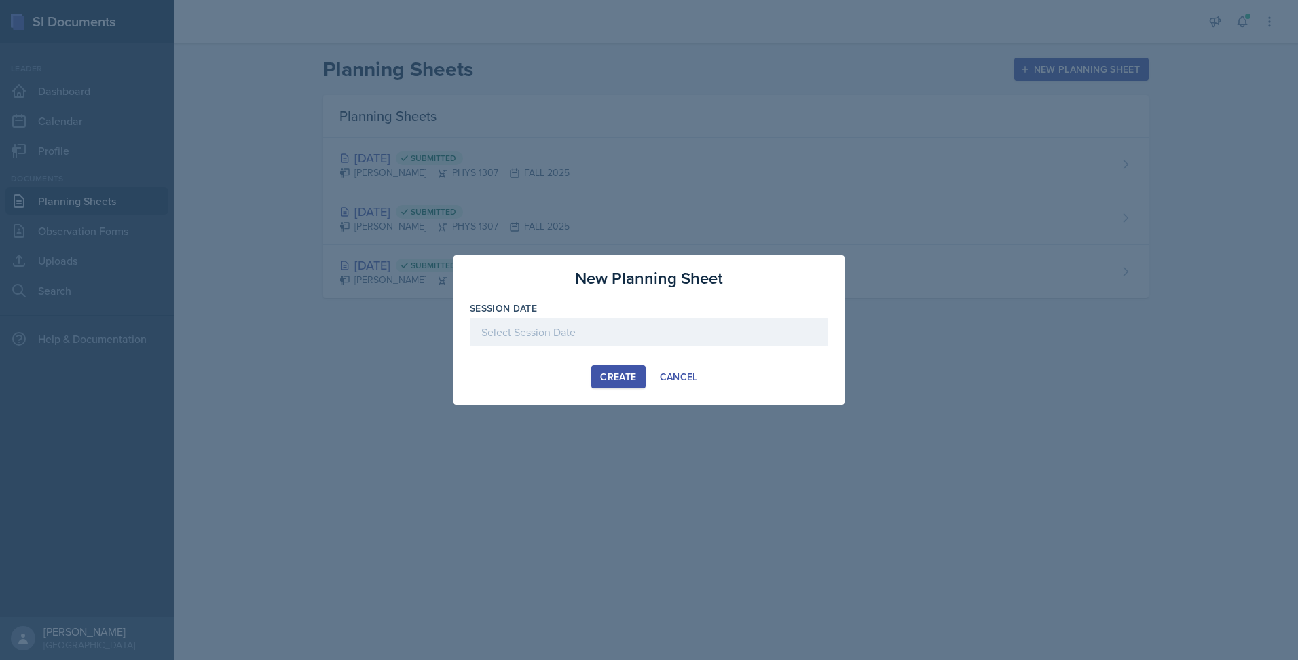
click at [650, 318] on div at bounding box center [649, 332] width 359 height 29
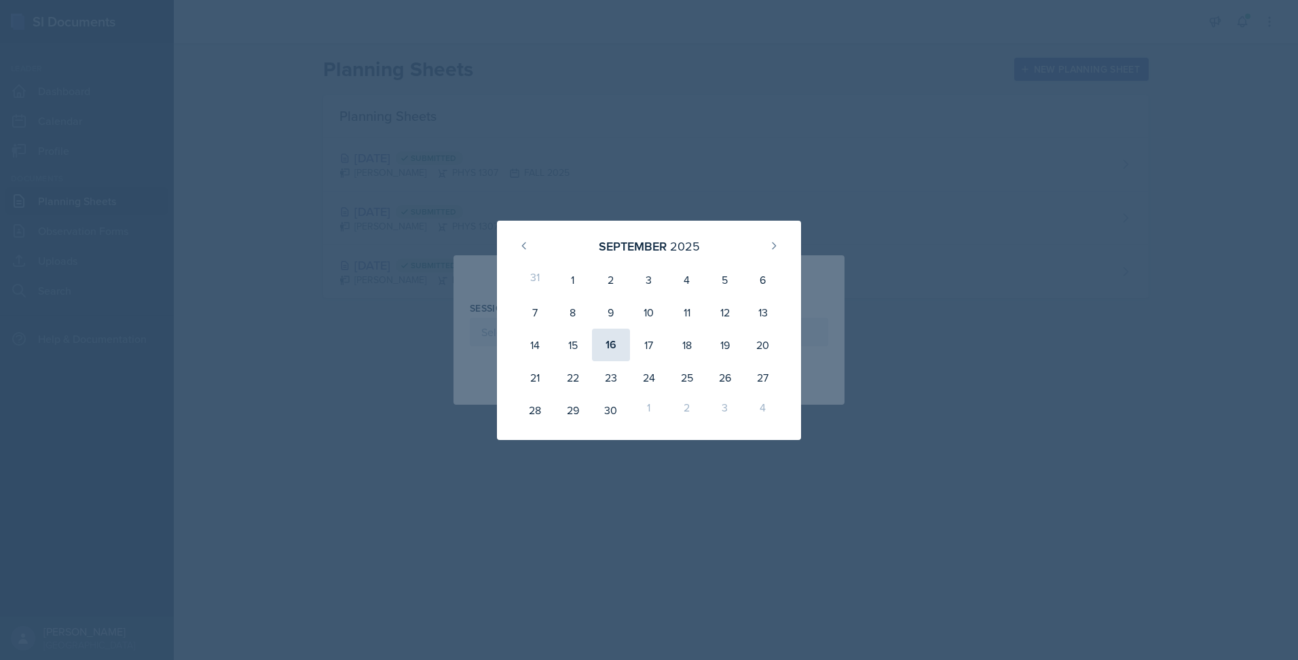
click at [604, 355] on div "16" at bounding box center [611, 345] width 38 height 33
type input "September 16th, 2025"
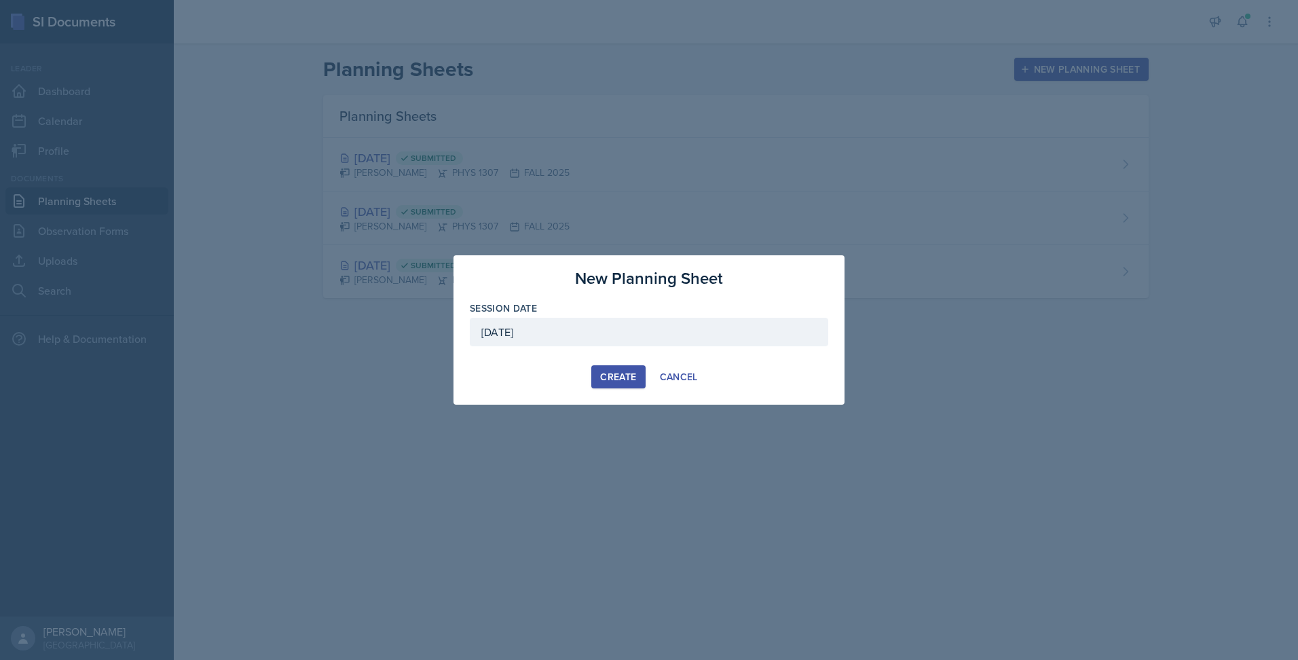
click at [622, 382] on div "Create" at bounding box center [618, 376] width 36 height 11
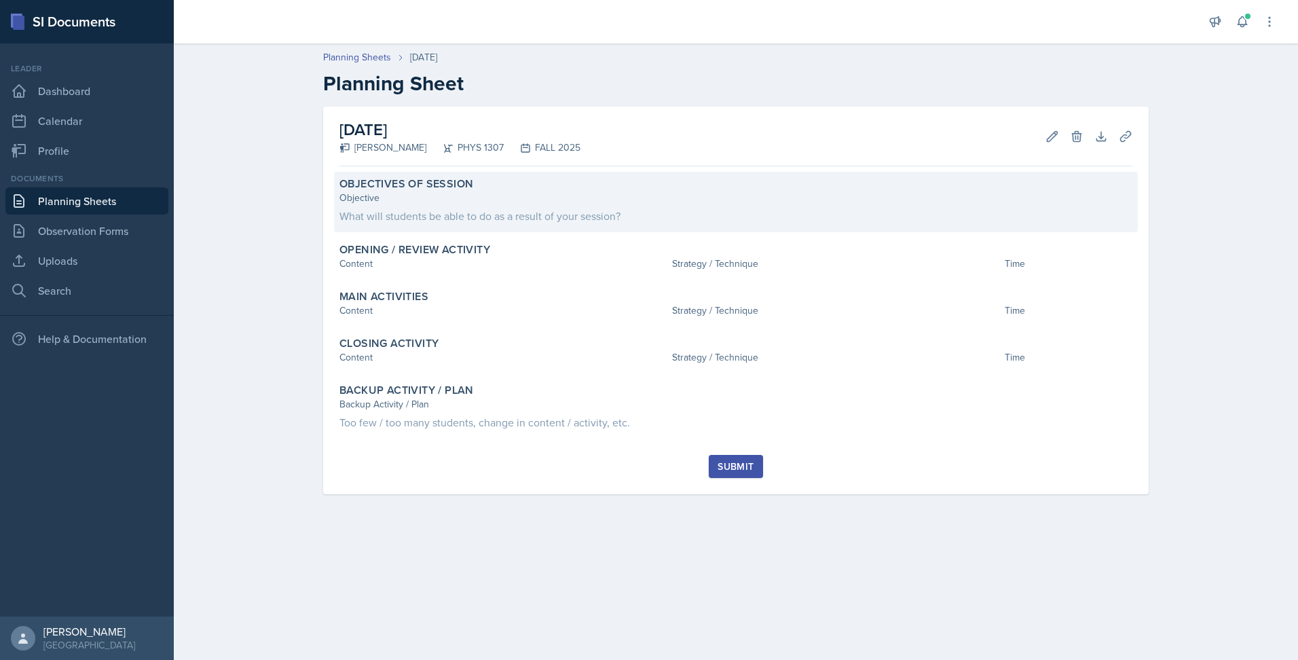
click at [498, 204] on div "Objective" at bounding box center [736, 198] width 793 height 14
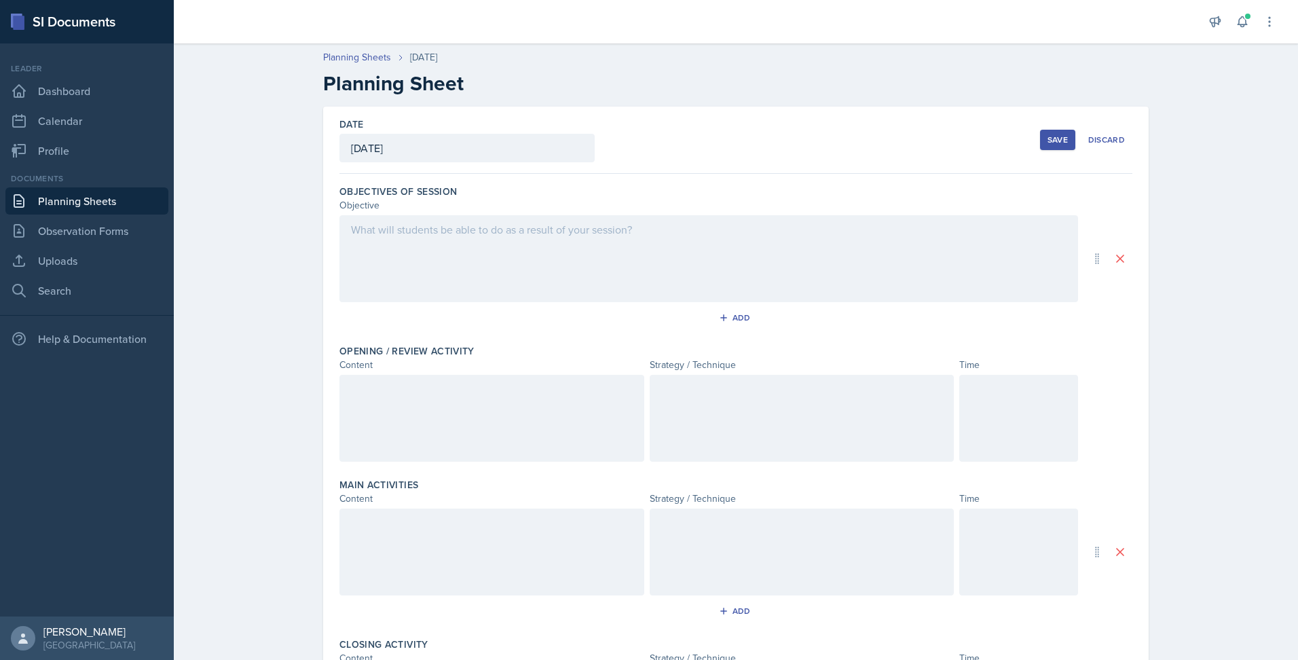
click at [489, 263] on div at bounding box center [709, 258] width 739 height 87
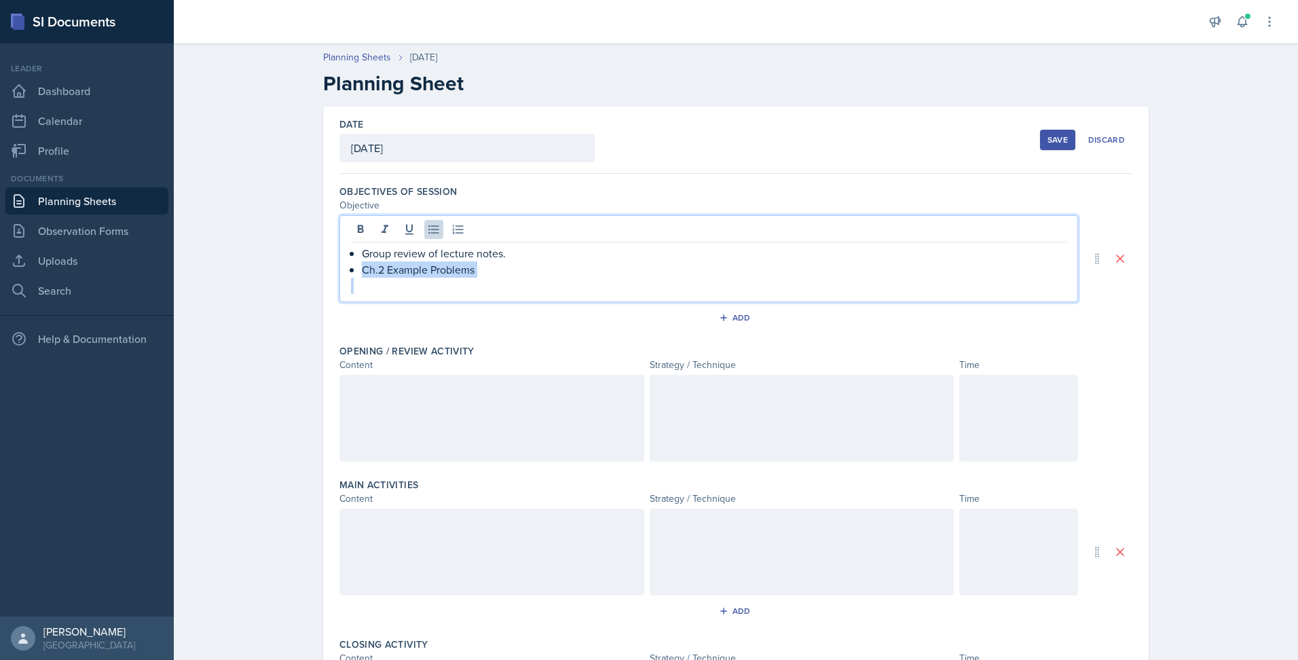
drag, startPoint x: 356, startPoint y: 272, endPoint x: 477, endPoint y: 294, distance: 122.8
click at [477, 294] on div "Group review of lecture notes. Ch.2 Example Problems" at bounding box center [709, 258] width 739 height 87
click at [462, 411] on div at bounding box center [492, 418] width 305 height 87
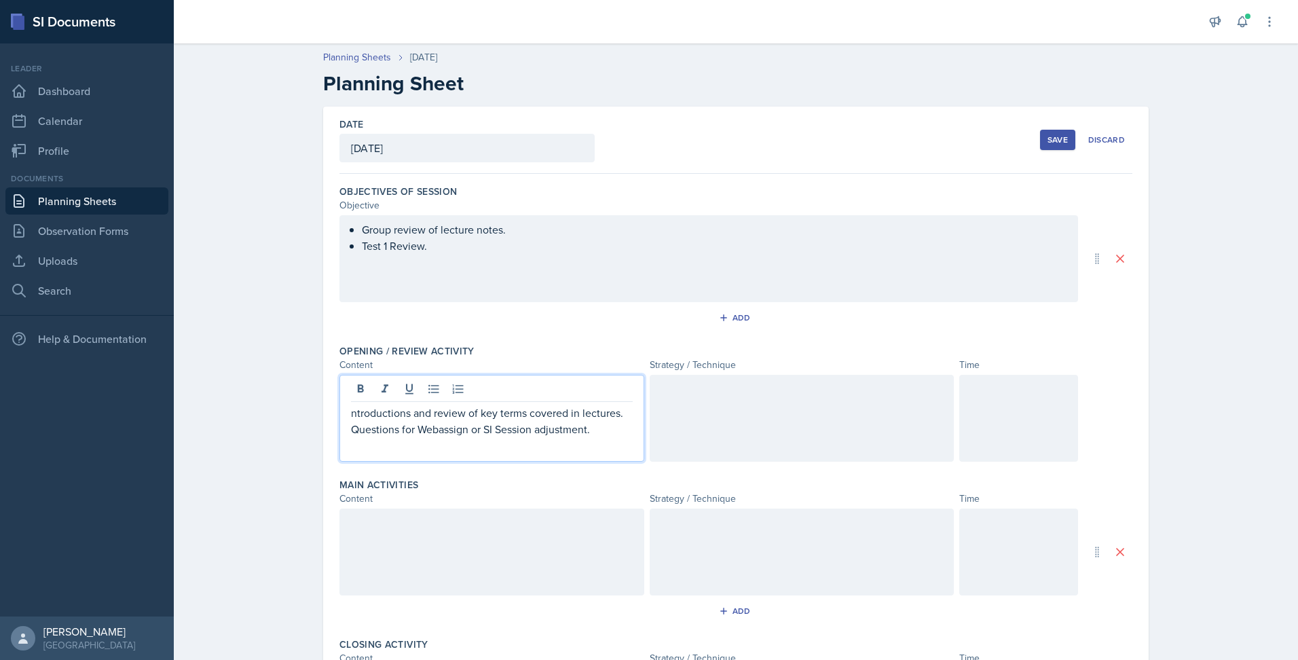
click at [355, 412] on p "ntroductions and review of key terms covered in lectures. Questions for Webassi…" at bounding box center [492, 421] width 282 height 33
click at [428, 397] on button at bounding box center [433, 389] width 19 height 19
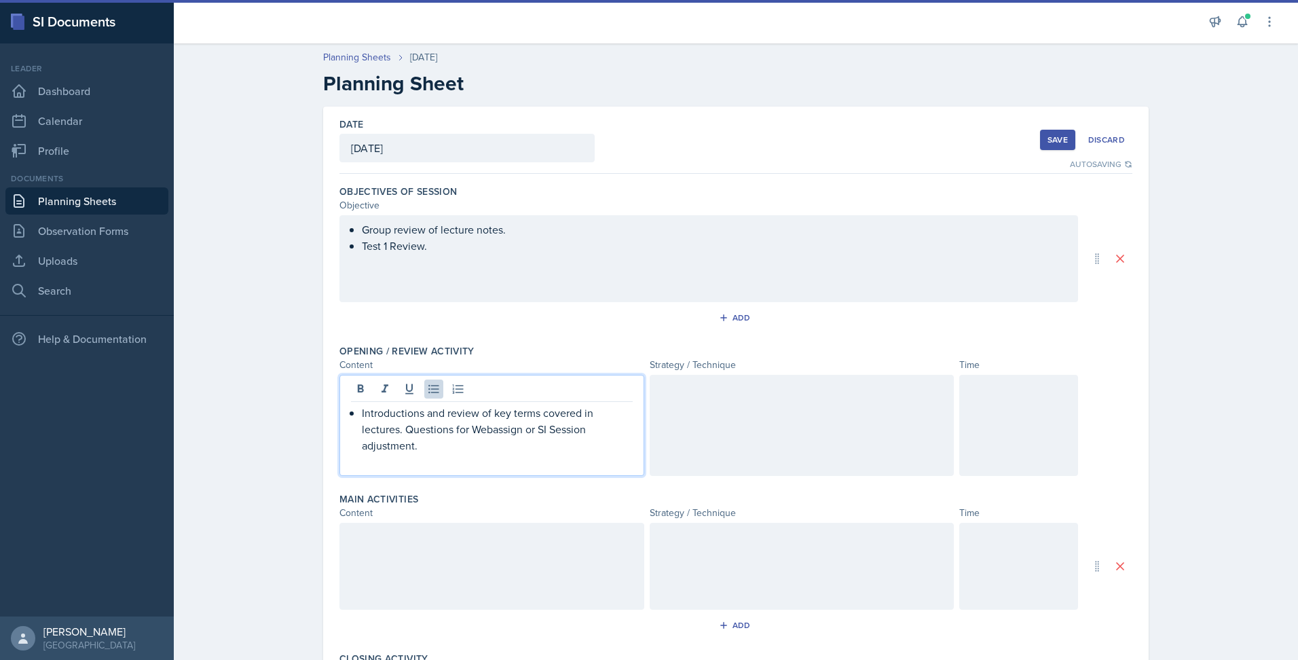
click at [401, 428] on p "Introductions and review of key terms covered in lectures. Questions for Webass…" at bounding box center [497, 429] width 271 height 49
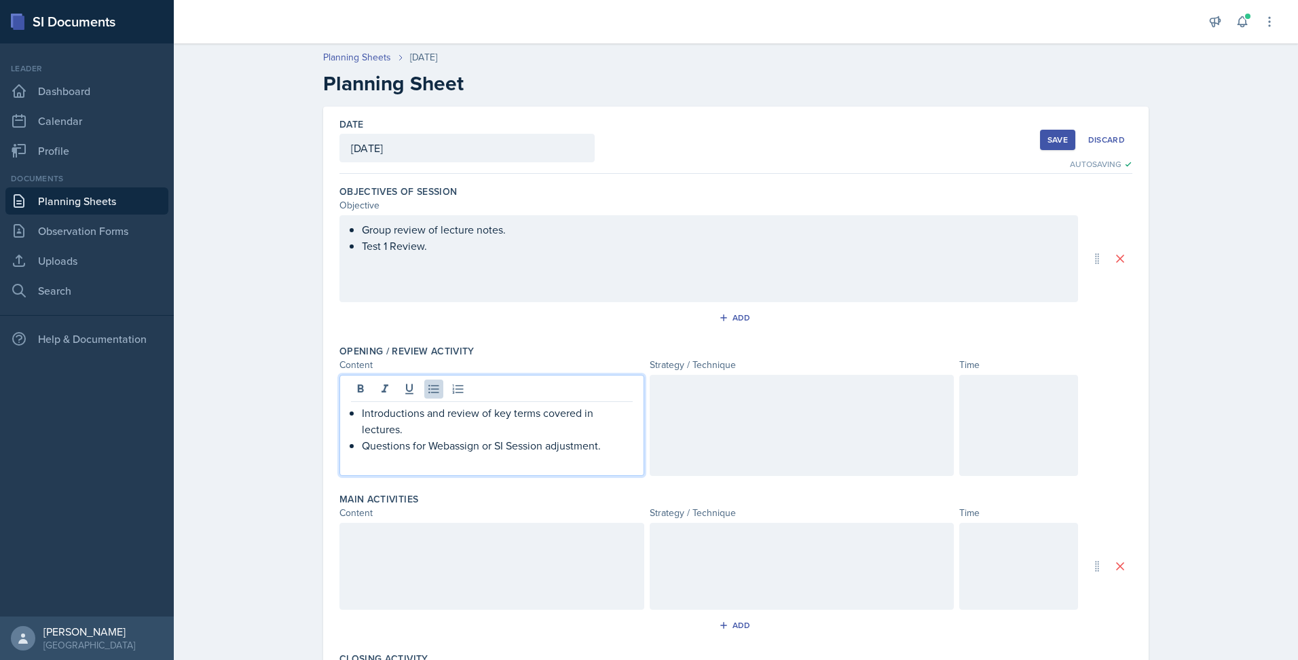
click at [727, 435] on div at bounding box center [802, 425] width 305 height 101
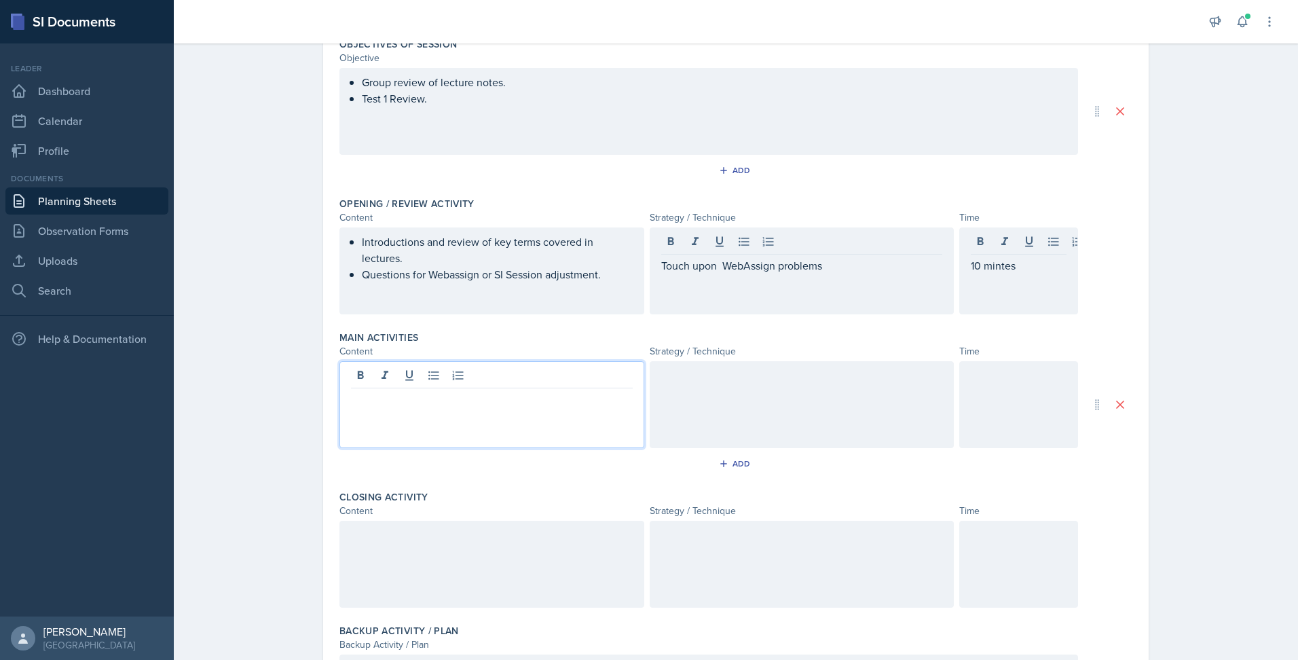
scroll to position [186, 0]
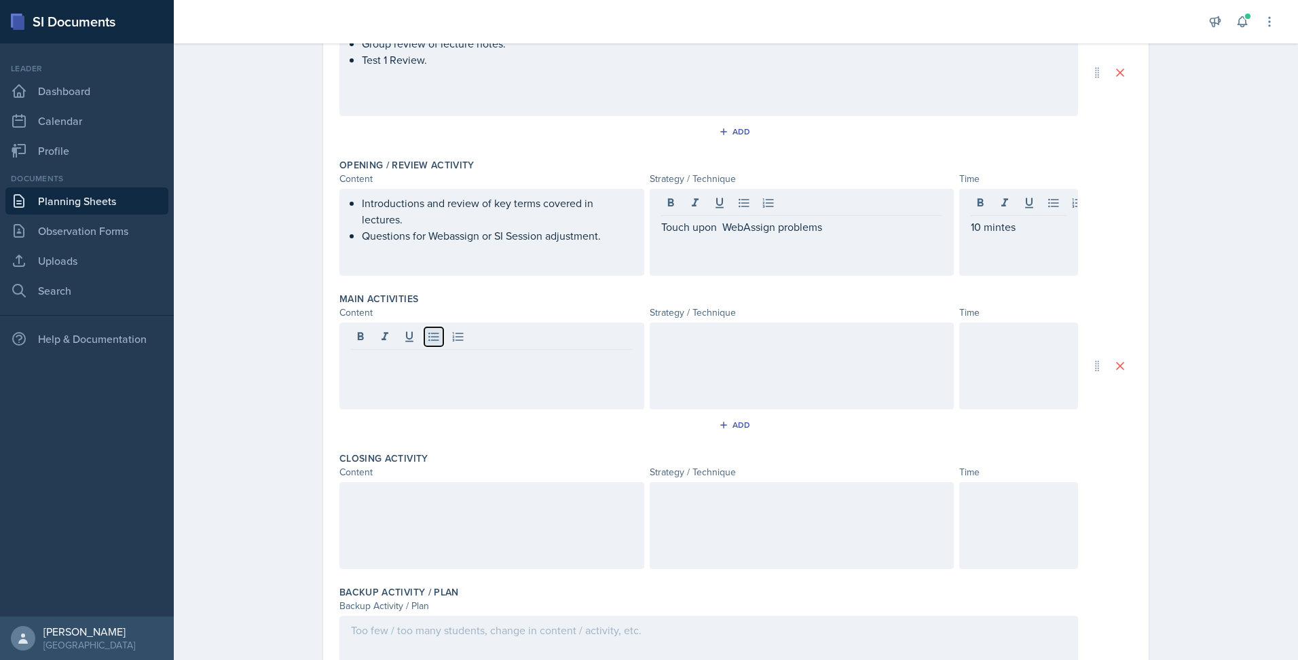
click at [426, 344] on button at bounding box center [433, 336] width 19 height 19
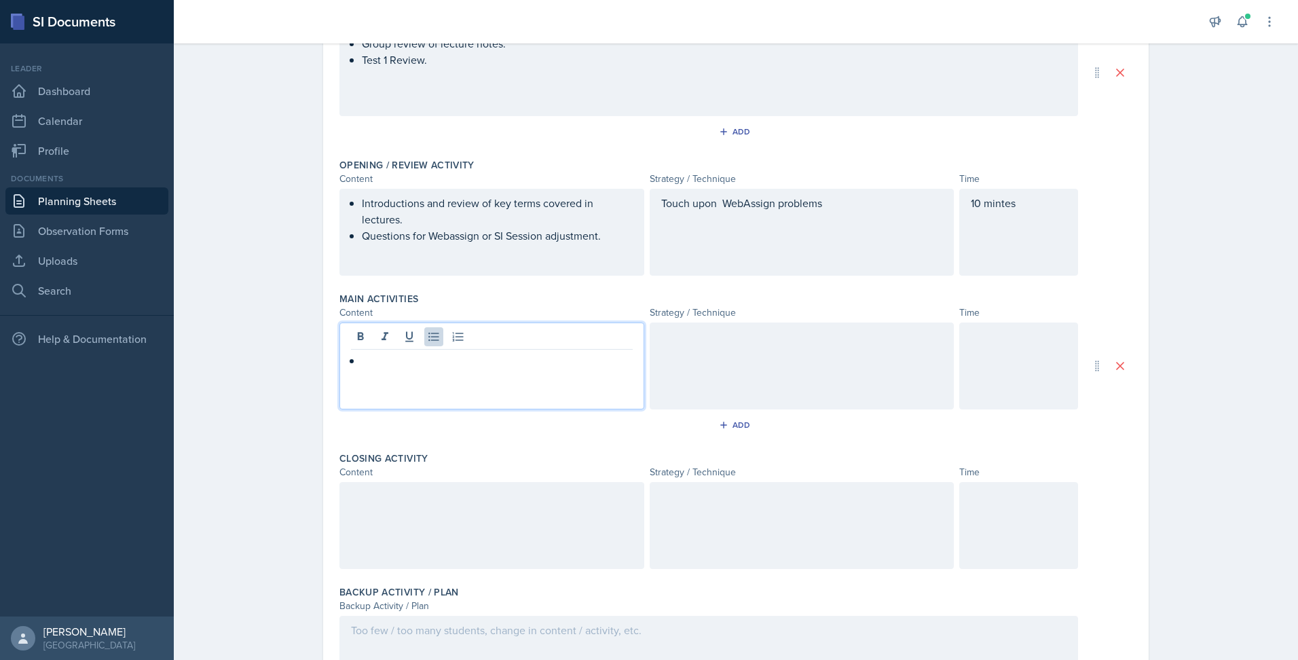
click at [711, 201] on div "Touch upon WebAssign problems" at bounding box center [802, 232] width 305 height 87
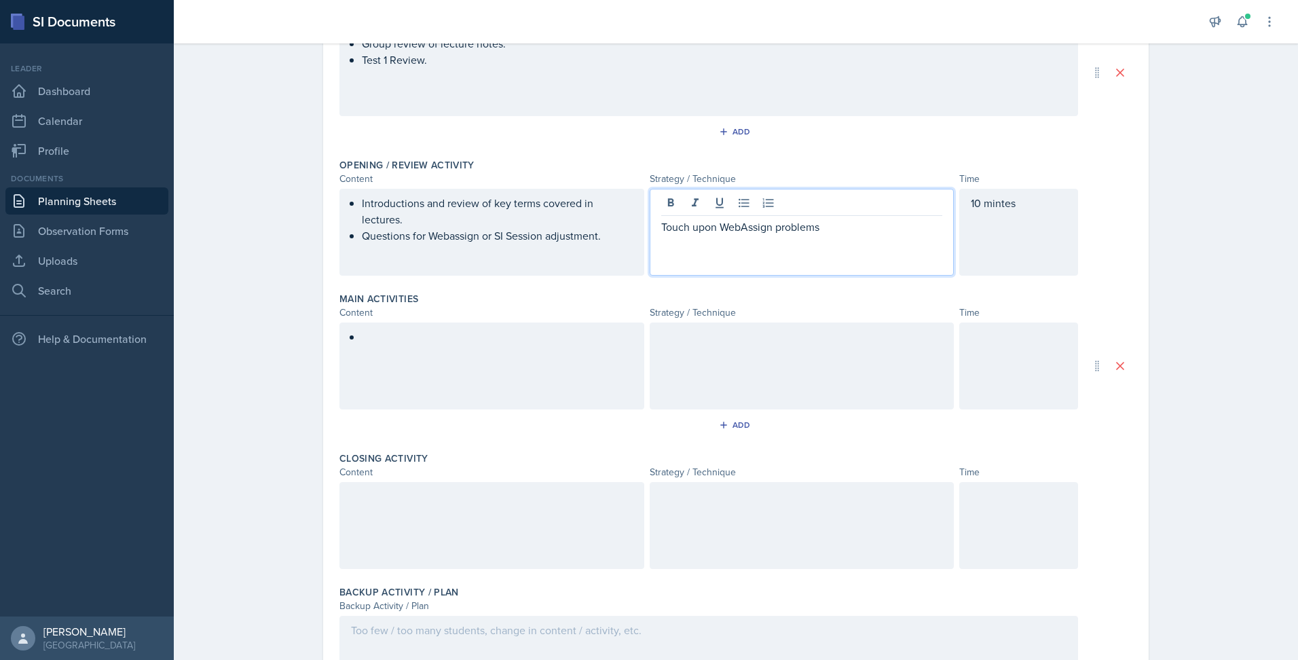
click at [556, 340] on div at bounding box center [492, 366] width 305 height 87
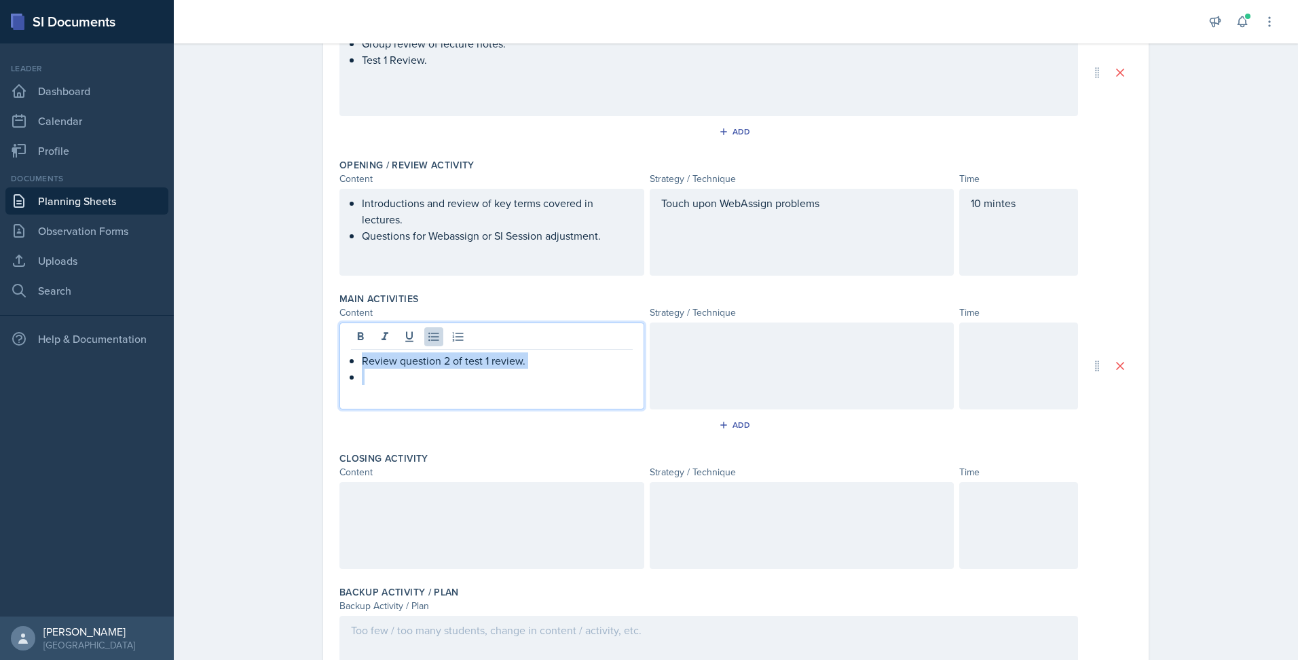
copy p "Review question 2 of test 1 review."
click at [654, 203] on div "Touch upon WebAssign problems" at bounding box center [802, 232] width 305 height 87
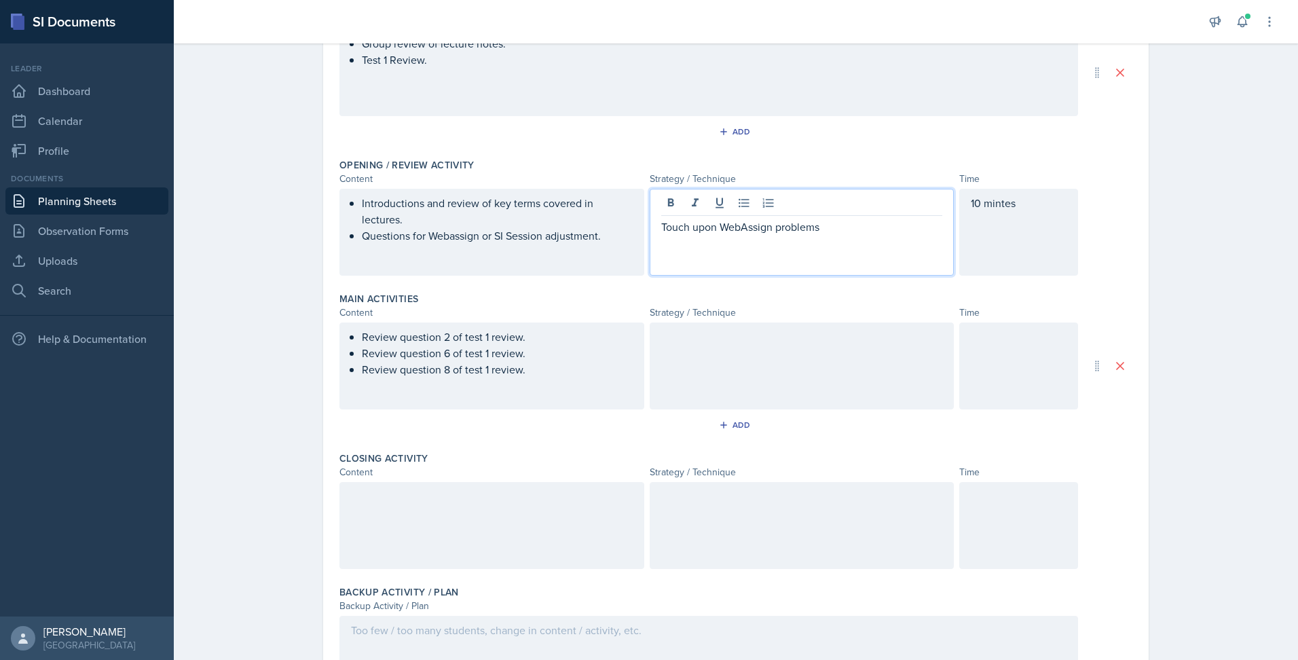
scroll to position [210, 0]
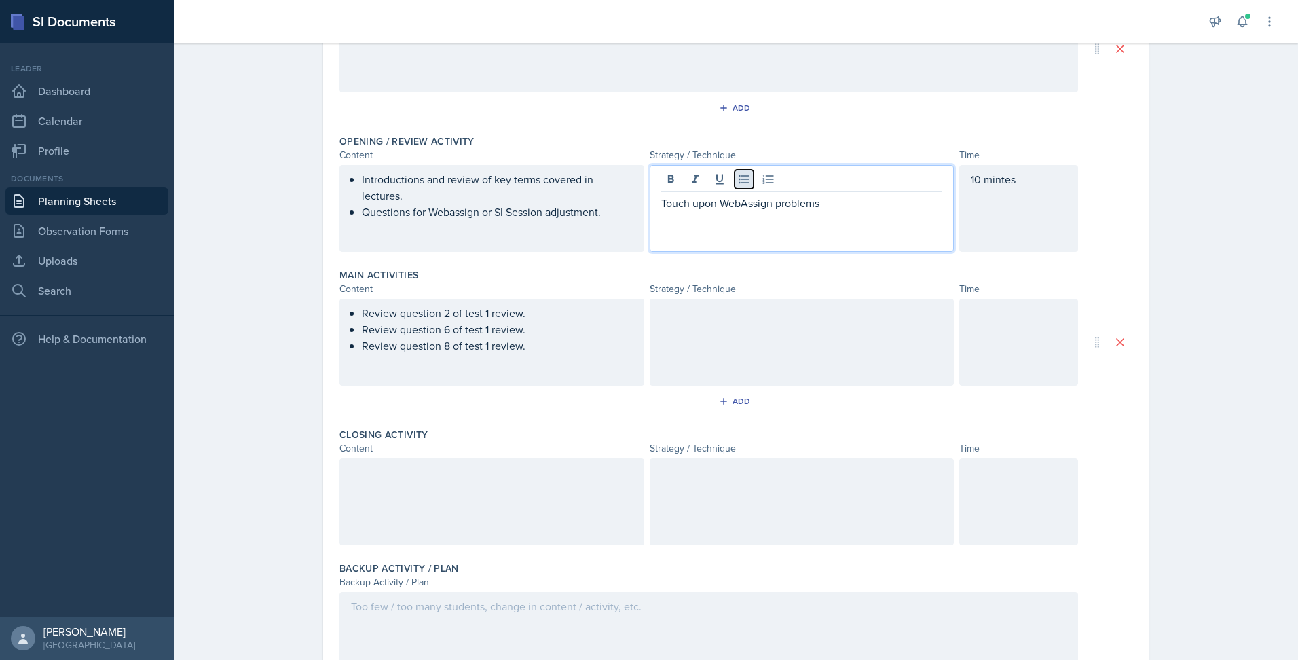
click at [737, 174] on icon at bounding box center [744, 179] width 14 height 14
click at [723, 334] on div at bounding box center [802, 342] width 305 height 87
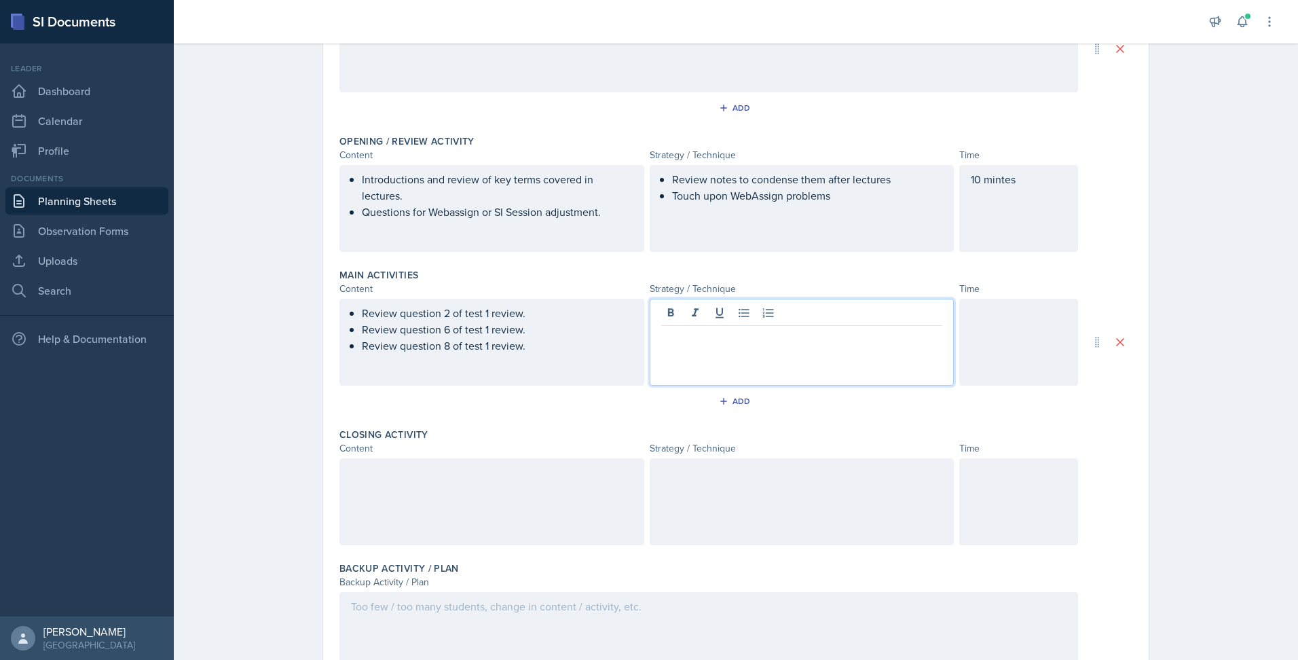
scroll to position [234, 0]
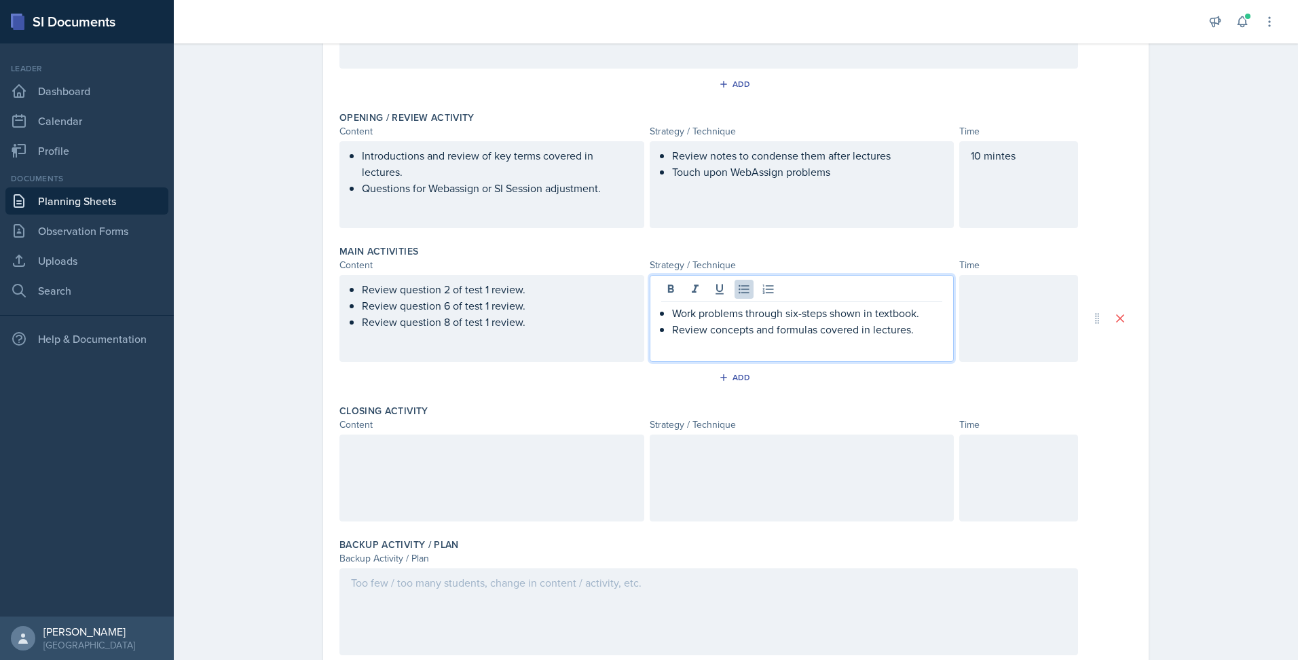
click at [967, 332] on div at bounding box center [1018, 318] width 119 height 87
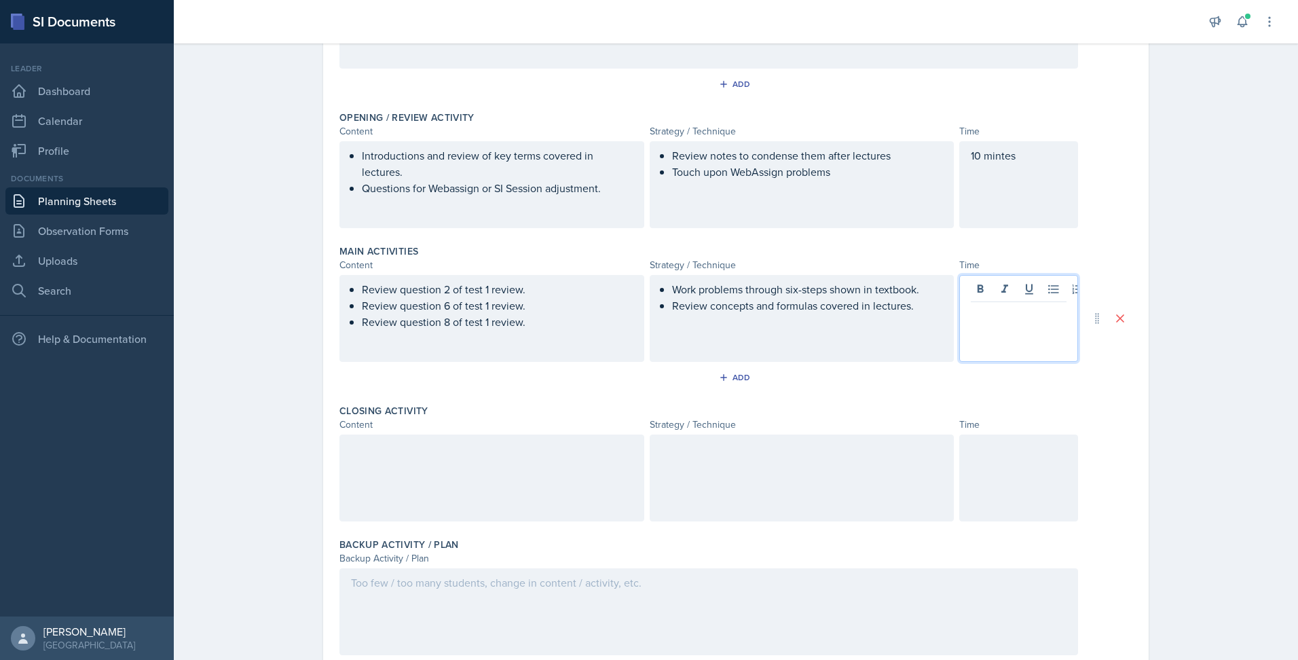
scroll to position [257, 0]
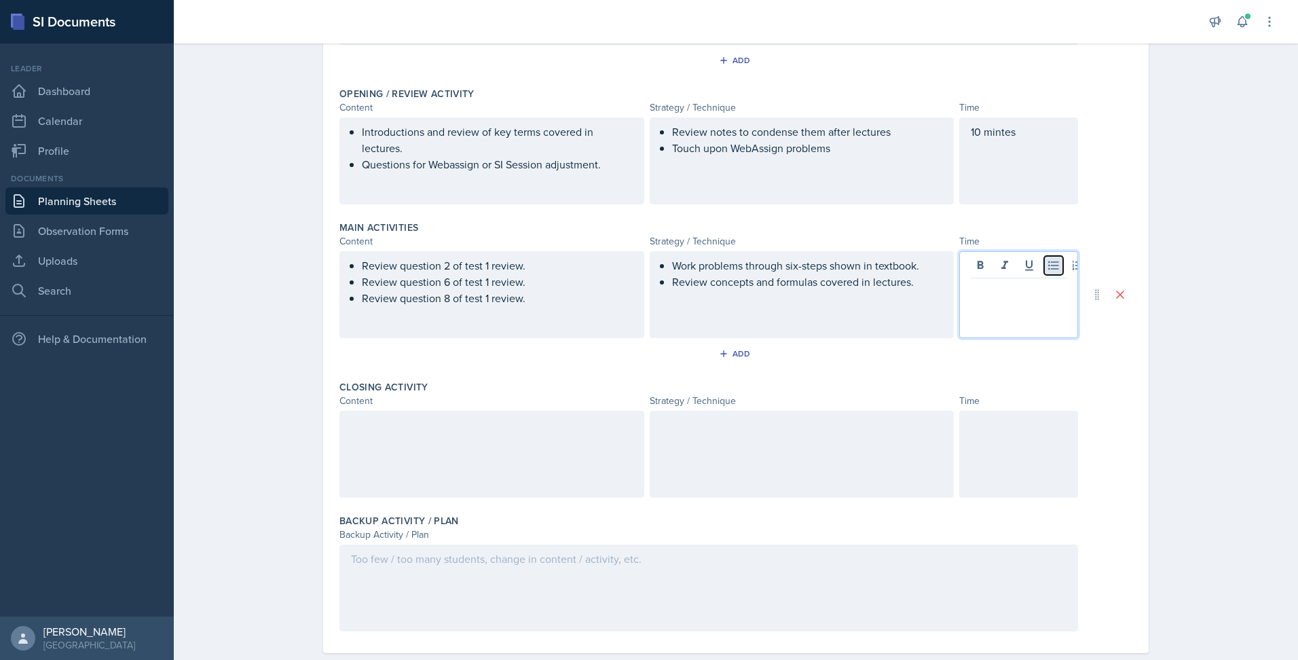
click at [1048, 261] on icon at bounding box center [1054, 266] width 14 height 14
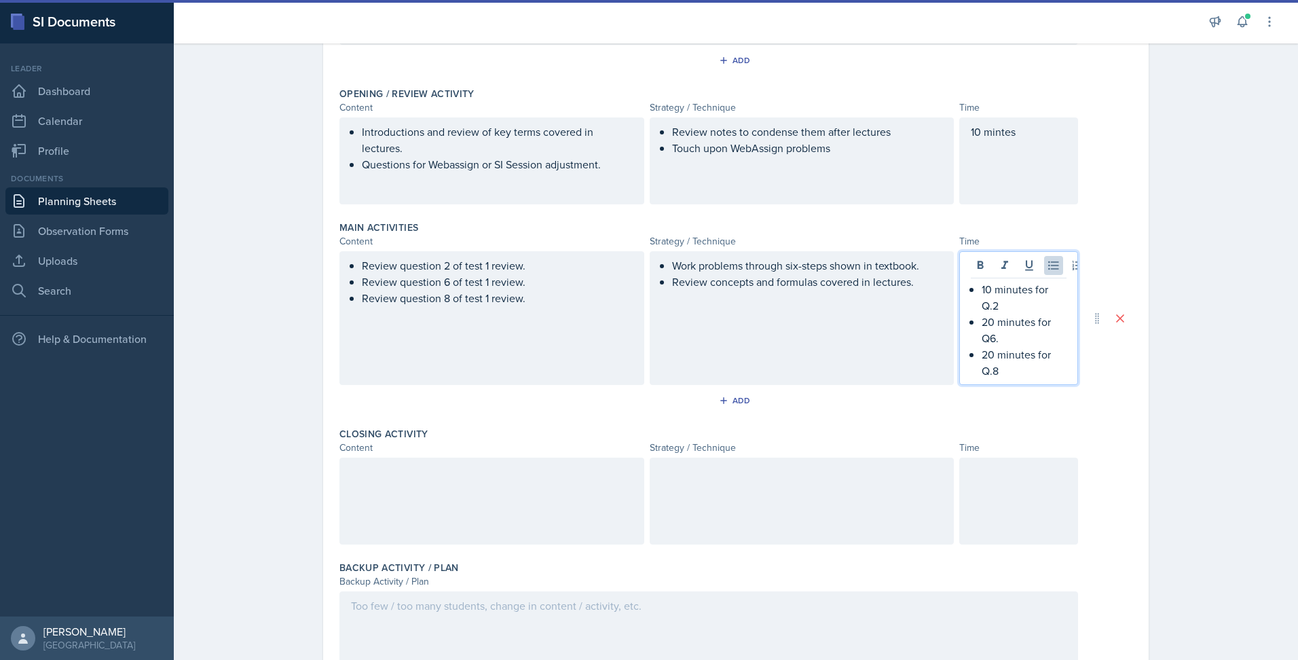
click at [474, 514] on div at bounding box center [492, 501] width 305 height 87
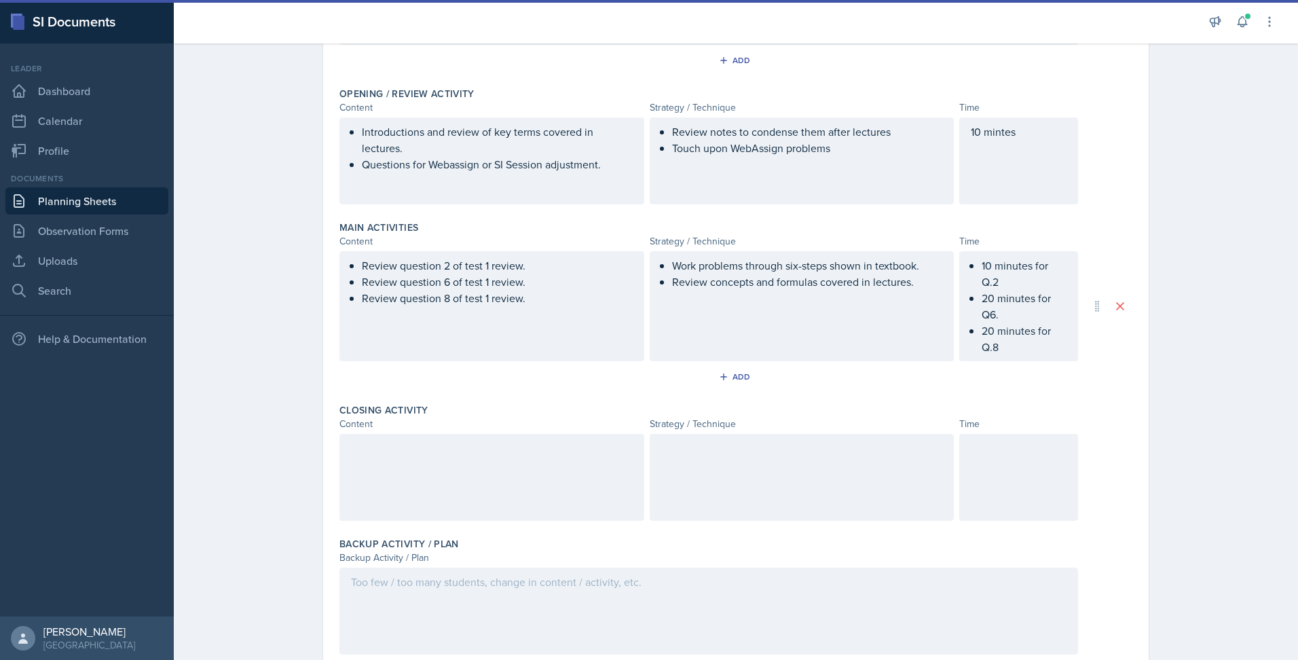
scroll to position [281, 0]
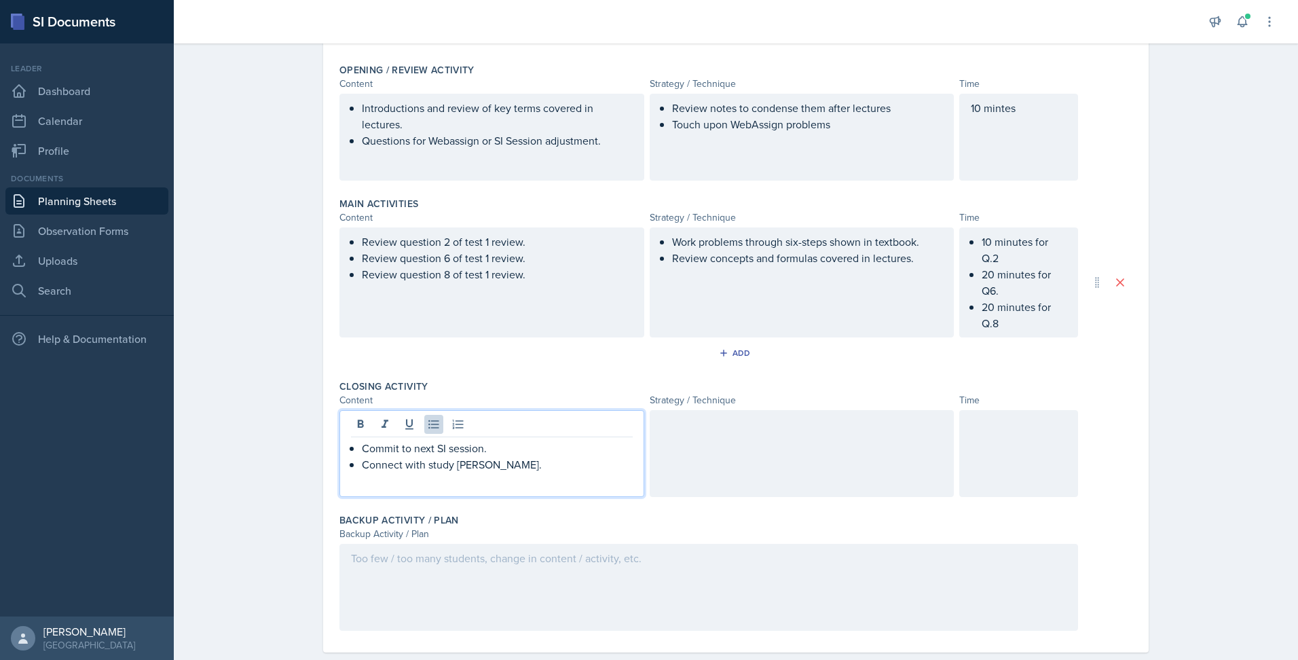
click at [487, 449] on p "Commit to next SI session." at bounding box center [497, 448] width 271 height 16
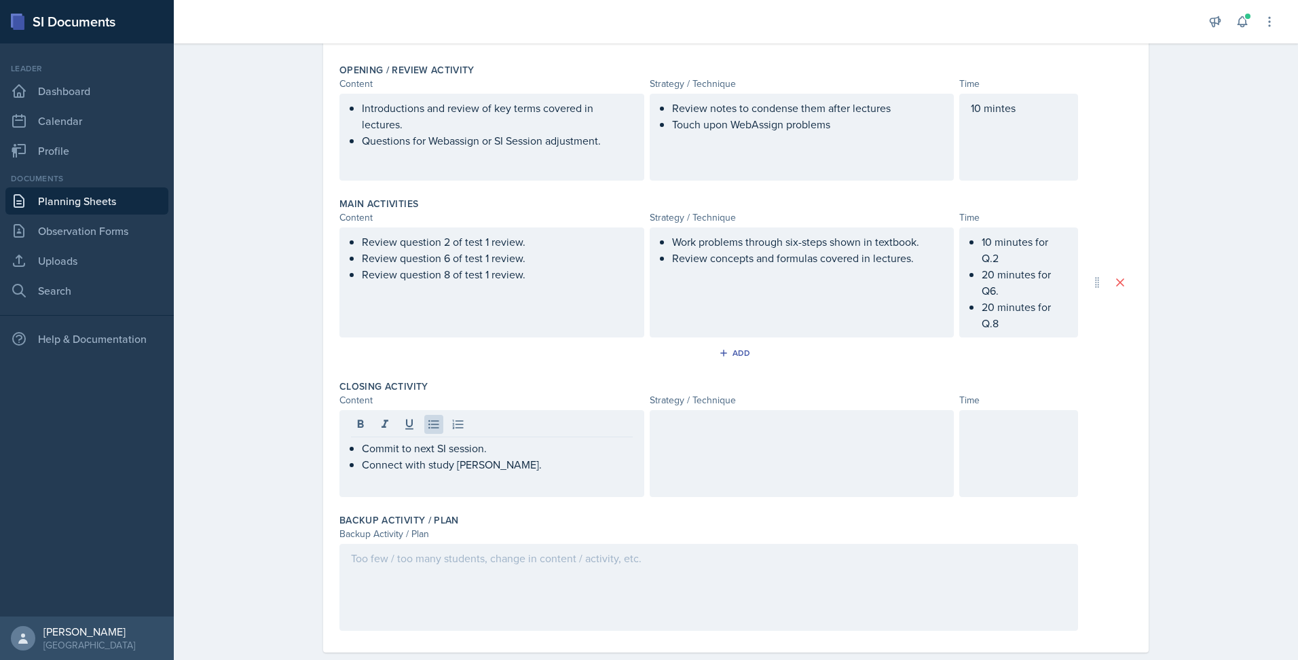
click at [832, 469] on div at bounding box center [802, 453] width 305 height 87
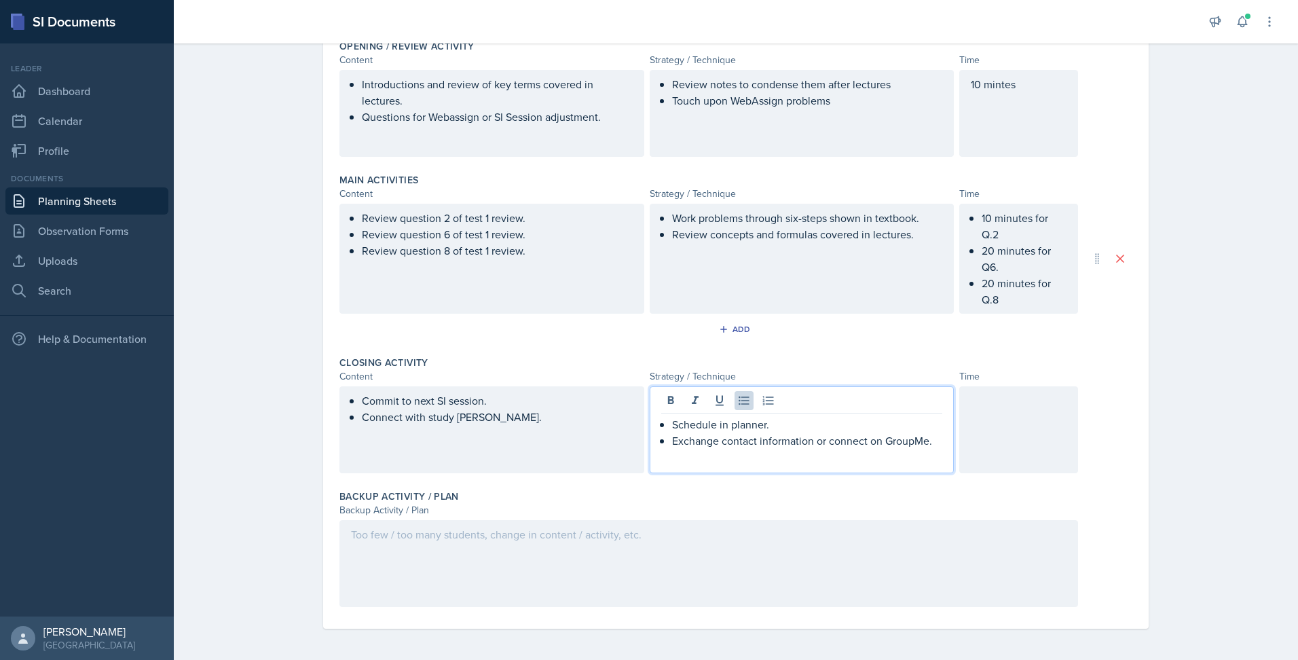
click at [832, 469] on div "Schedule in planner. Exchange contact information or connect on GroupMe." at bounding box center [802, 429] width 305 height 87
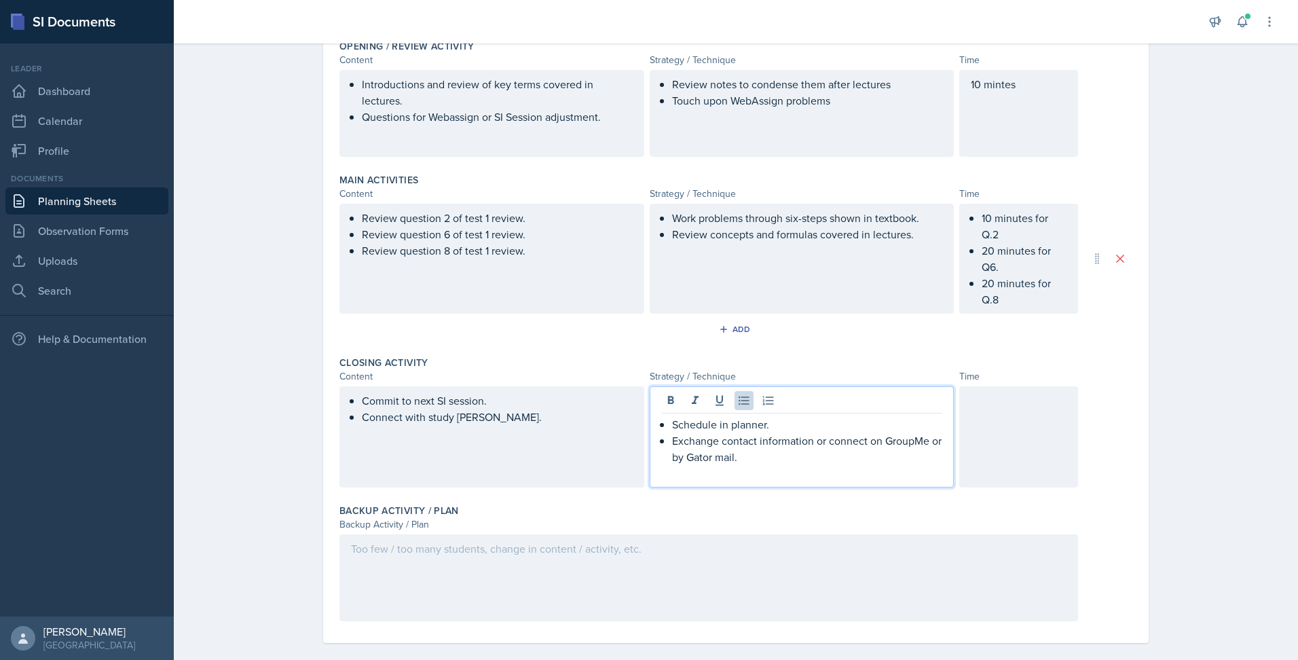
click at [985, 422] on div at bounding box center [1018, 436] width 119 height 101
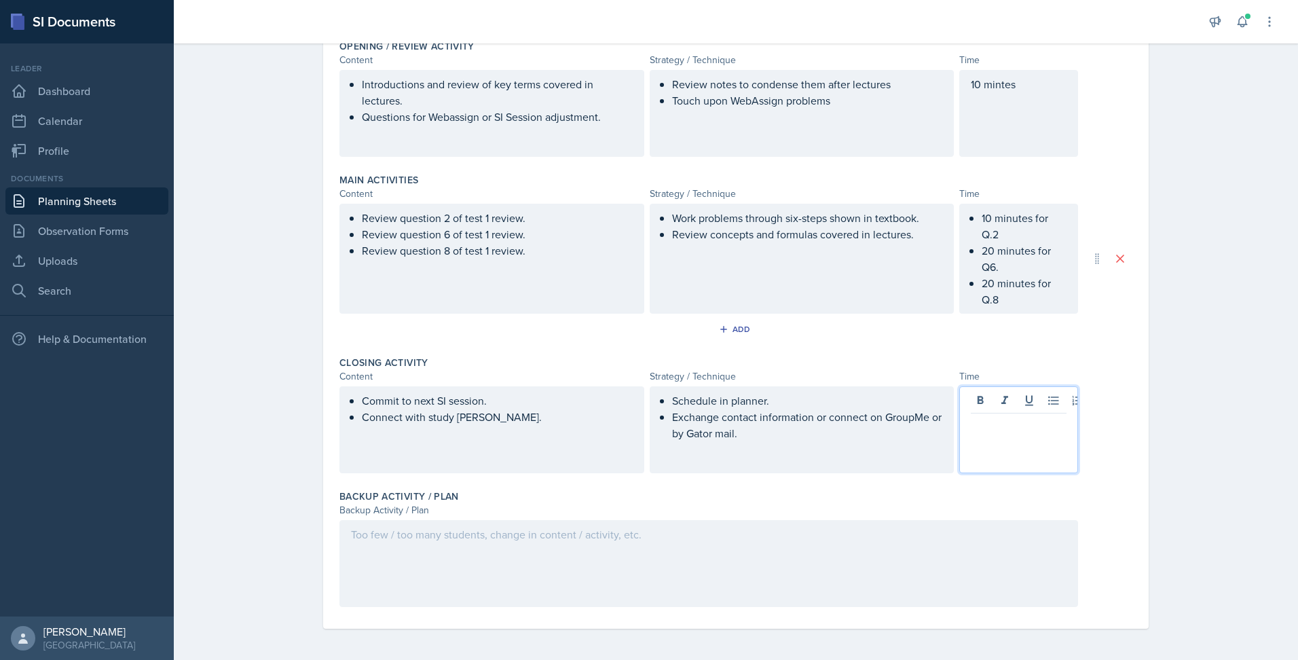
scroll to position [306, 0]
click at [613, 588] on div at bounding box center [709, 562] width 739 height 87
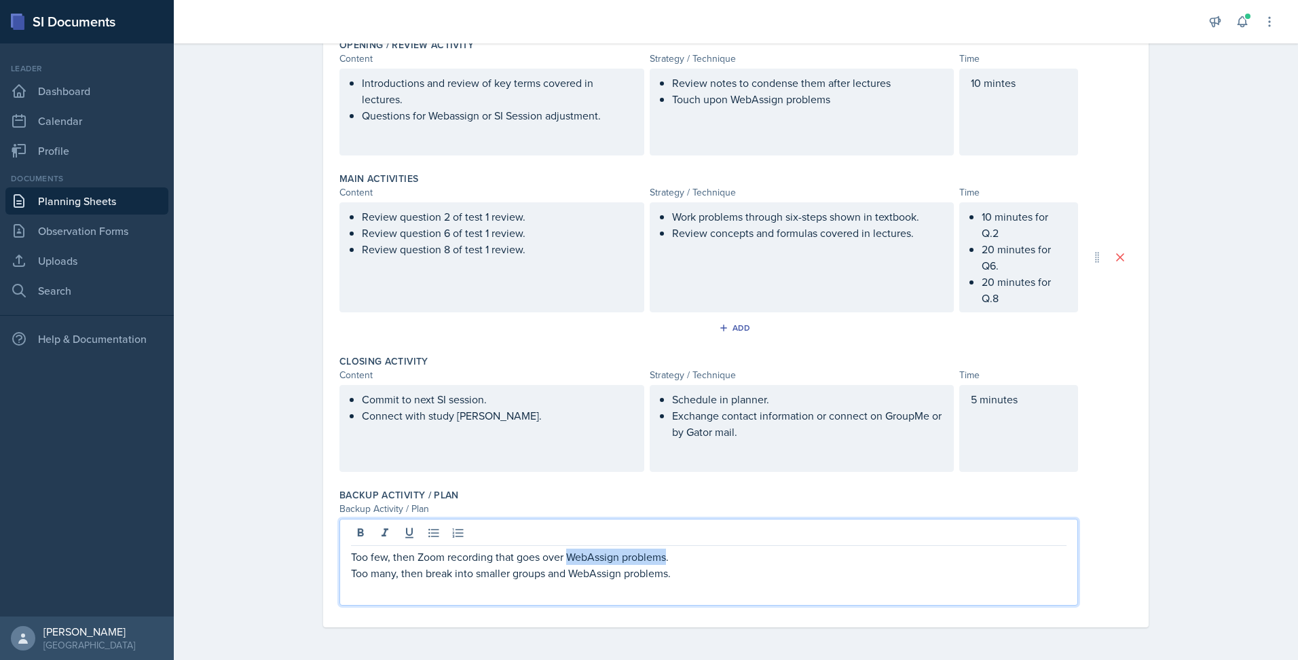
drag, startPoint x: 564, startPoint y: 553, endPoint x: 664, endPoint y: 562, distance: 100.1
click at [664, 562] on p "Too few, then Zoom recording that goes over WebAssign problems." at bounding box center [709, 557] width 716 height 16
copy p "goes over Test 1 Review questions."
click at [1246, 504] on div "Planning Sheets Sep 16th, 2025 Planning Sheet Date September 16th, 2025 Septemb…" at bounding box center [736, 195] width 1124 height 930
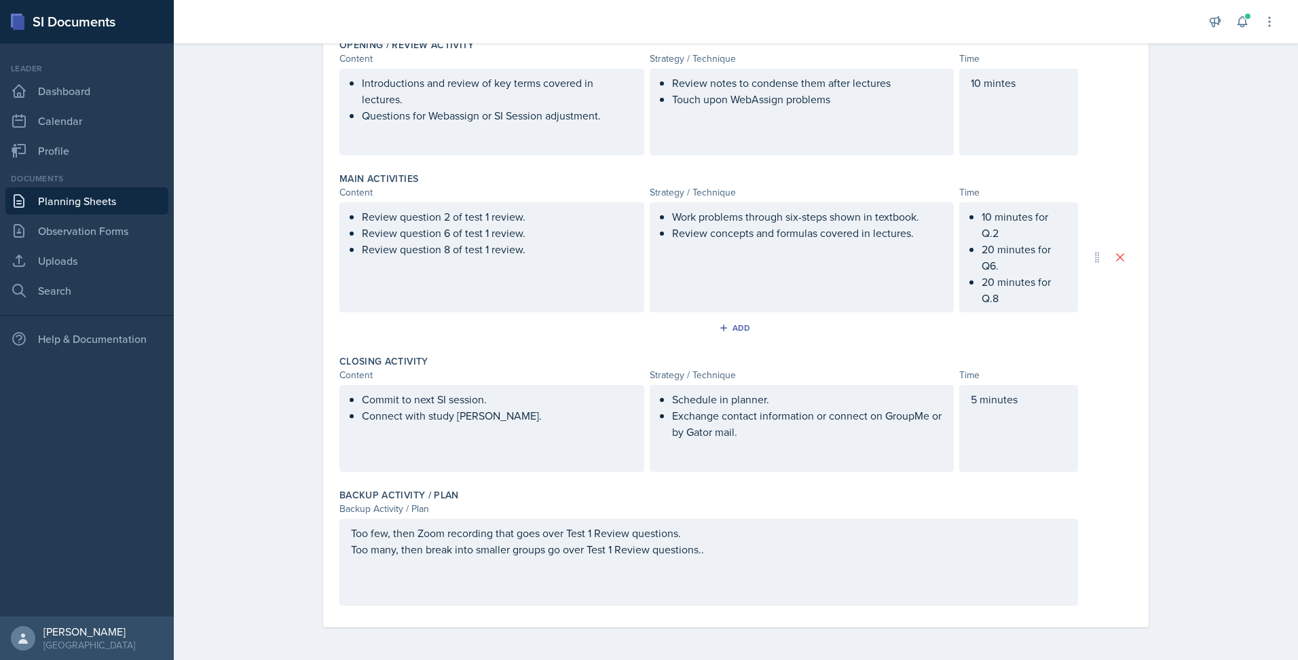
click at [822, 547] on div "Too few, then Zoom recording that goes over Test 1 Review questions. Too many, …" at bounding box center [709, 562] width 739 height 87
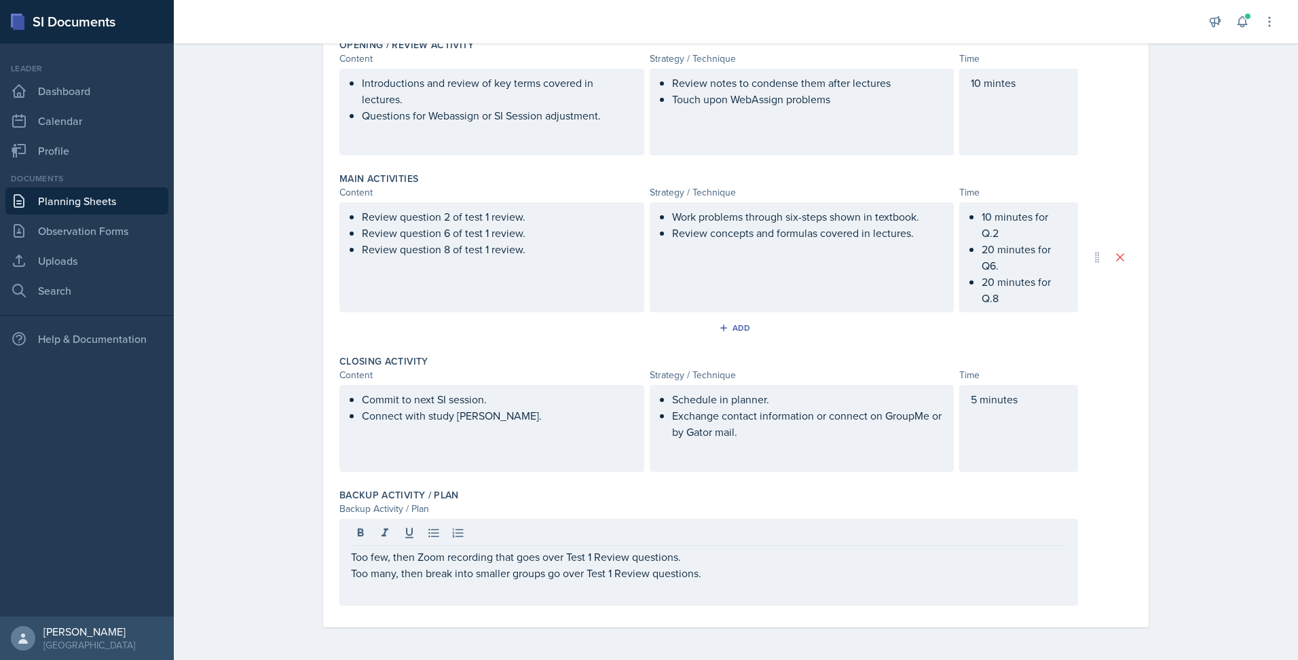
click at [1153, 460] on div "Date September 16th, 2025 September 2025 31 1 2 3 4 5 6 7 8 9 10 11 12 13 14 15…" at bounding box center [735, 230] width 869 height 860
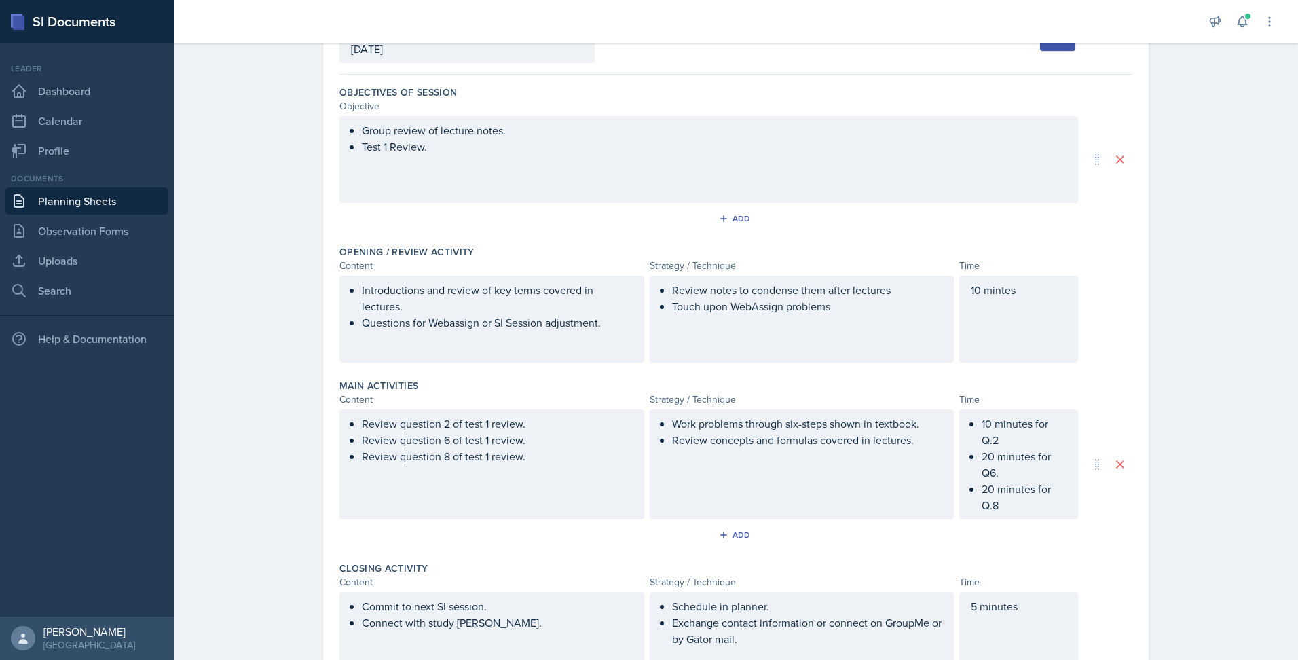
scroll to position [0, 0]
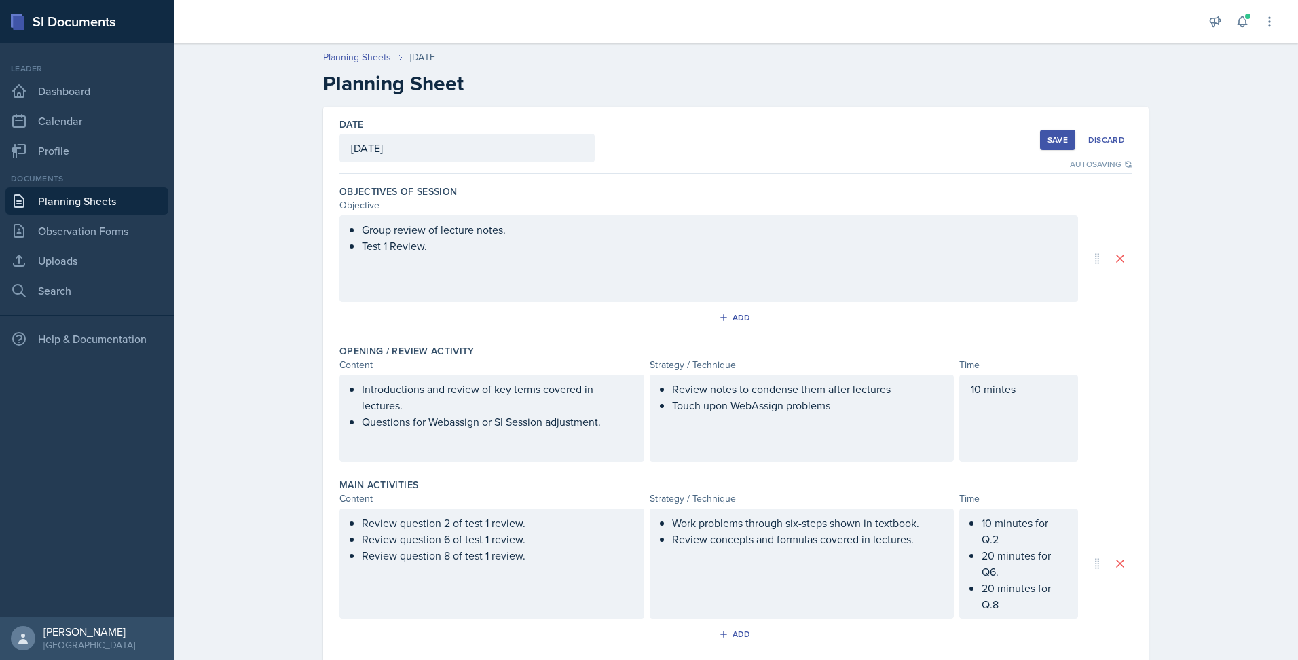
click at [1048, 141] on div "Save" at bounding box center [1058, 139] width 20 height 11
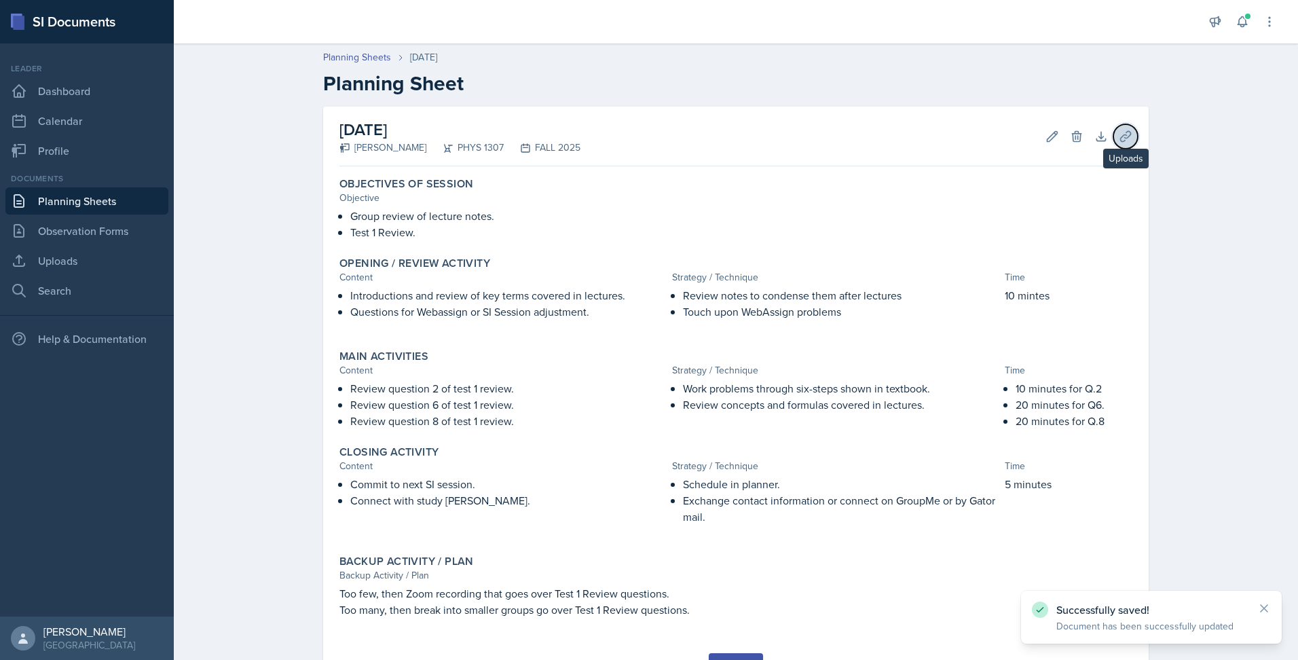
click at [1120, 141] on icon at bounding box center [1126, 137] width 14 height 14
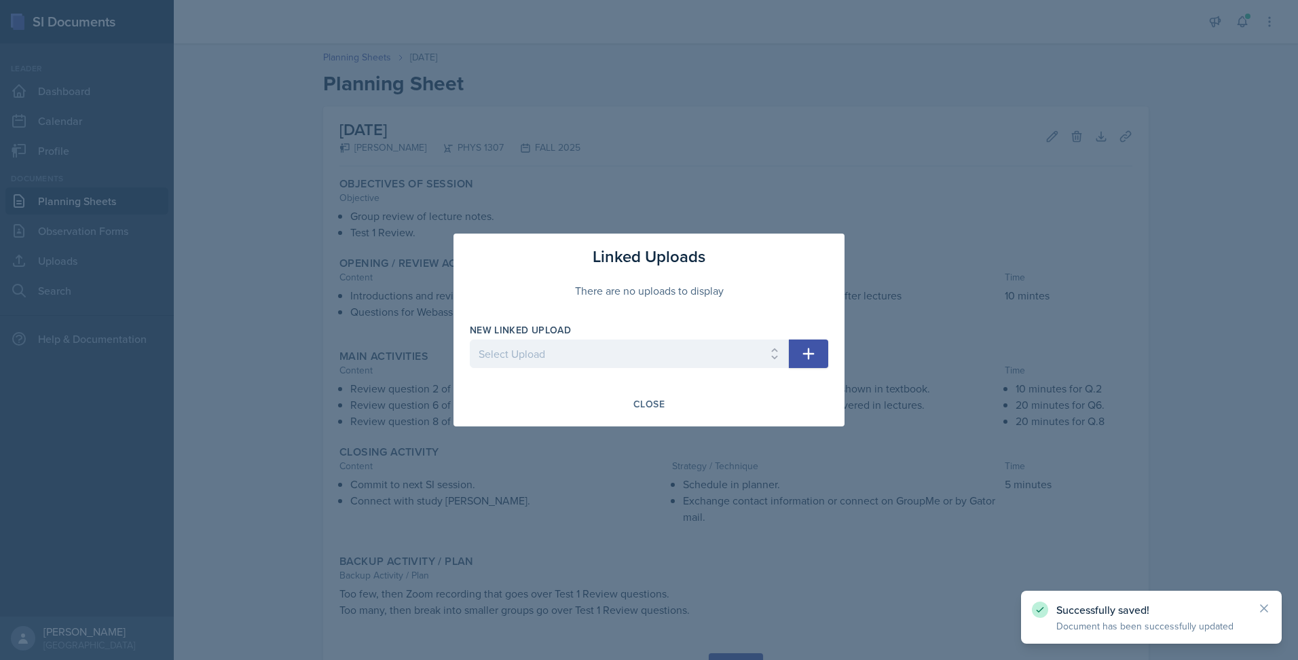
click at [812, 348] on icon "button" at bounding box center [809, 354] width 16 height 16
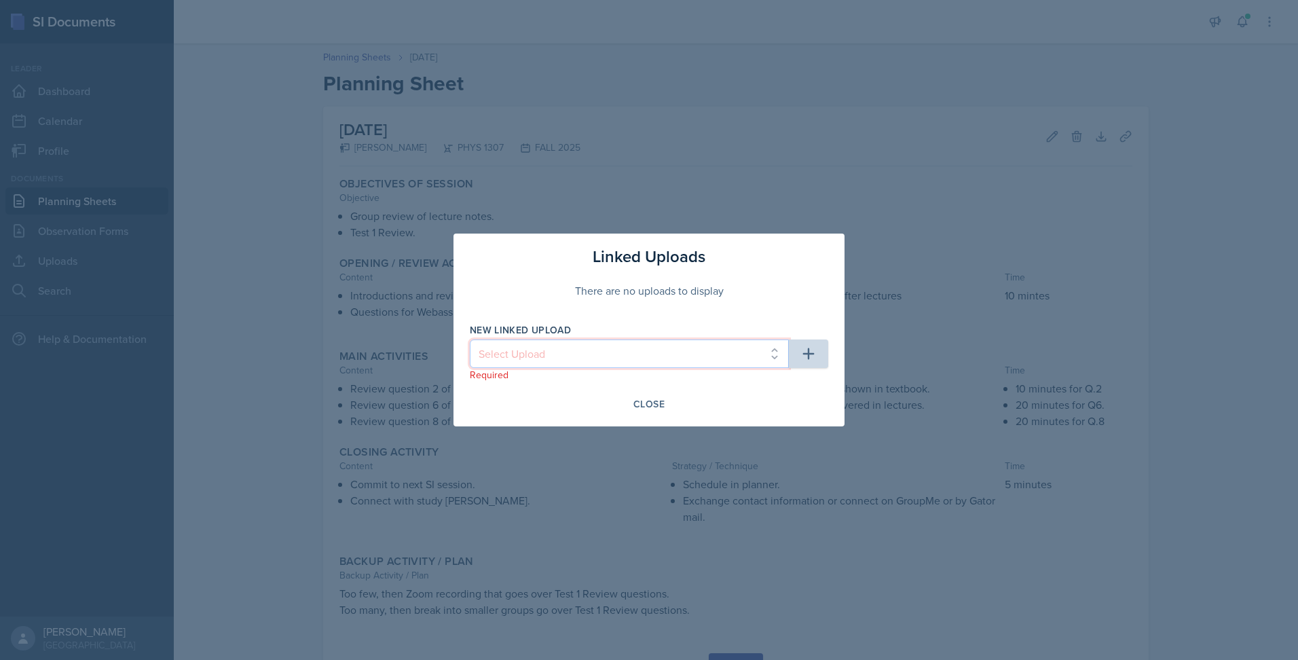
click at [777, 350] on select "Select Upload PHYS 1307 Lecture 1 Chapter 1 PHYS 1307 Lecture 2 Chapter 2 PHYS …" at bounding box center [629, 354] width 319 height 29
select select "4afc962b-4b86-44e0-b46a-f665149ea8bd"
click at [470, 340] on select "Select Upload PHYS 1307 Lecture 1 Chapter 1 PHYS 1307 Lecture 2 Chapter 2 PHYS …" at bounding box center [629, 354] width 319 height 29
click at [807, 357] on icon "button" at bounding box center [809, 354] width 16 height 16
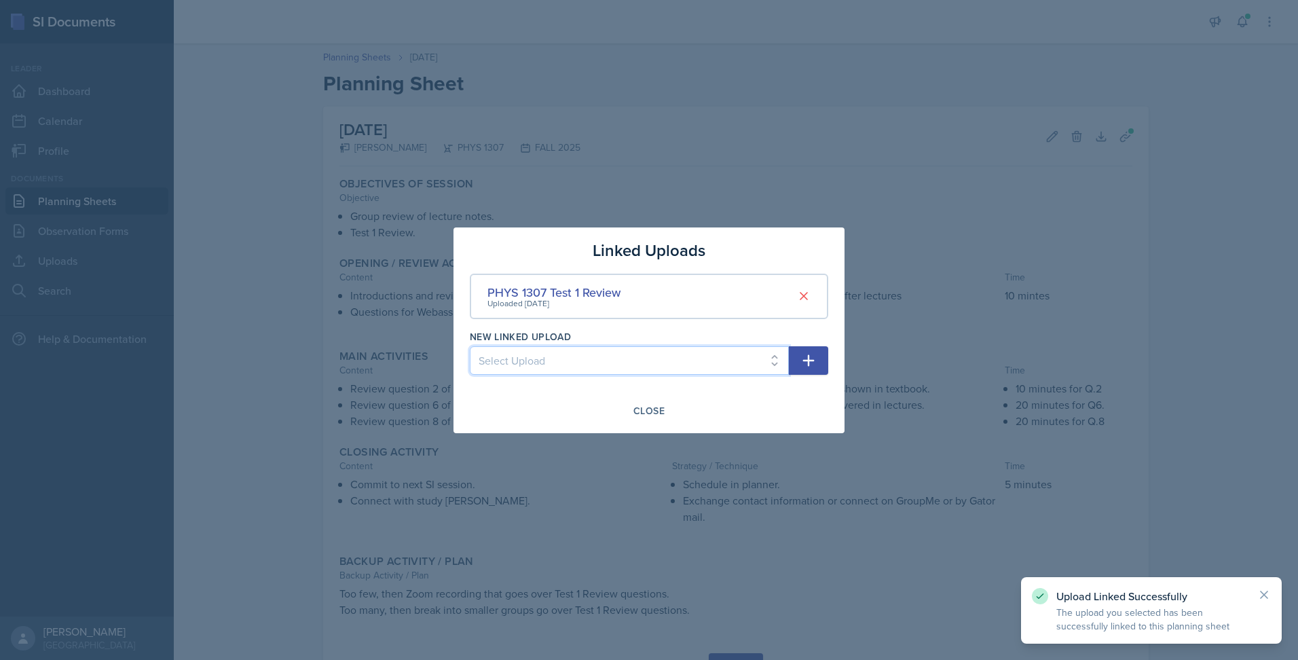
click at [776, 358] on select "Select Upload PHYS 1307 Lecture 1 Chapter 1 PHYS 1307 Lecture 2 Chapter 2 PHYS …" at bounding box center [629, 360] width 319 height 29
select select "6cd985c8-cd89-414b-b3b2-79681ca5adae"
click at [470, 346] on select "Select Upload PHYS 1307 Lecture 1 Chapter 1 PHYS 1307 Lecture 2 Chapter 2 PHYS …" at bounding box center [629, 360] width 319 height 29
click at [817, 361] on button "button" at bounding box center [808, 360] width 39 height 29
select select
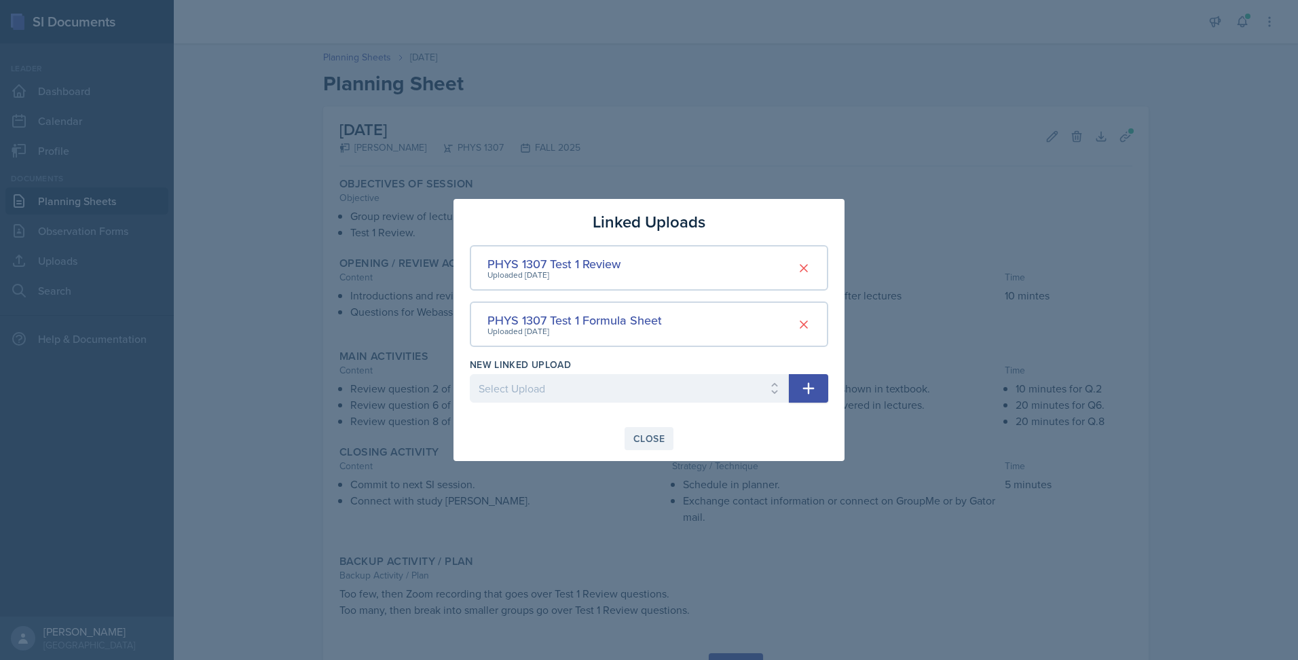
click at [655, 439] on div "Close" at bounding box center [649, 438] width 31 height 11
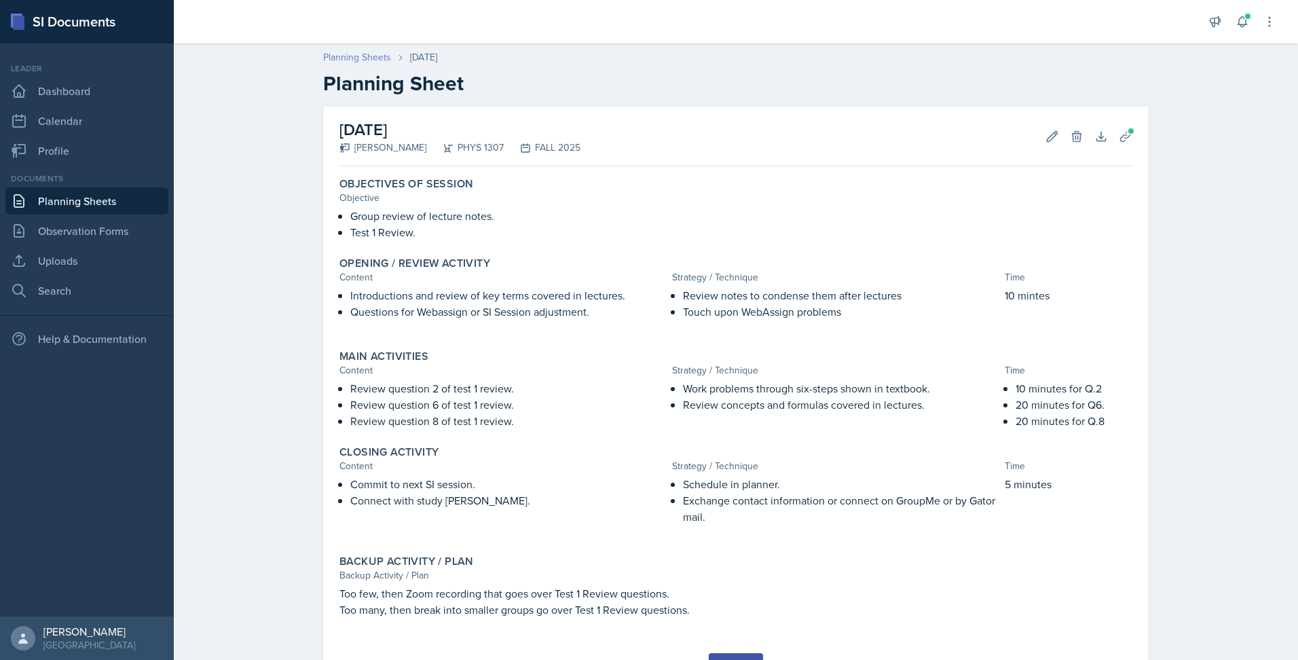
click at [360, 58] on link "Planning Sheets" at bounding box center [357, 57] width 68 height 14
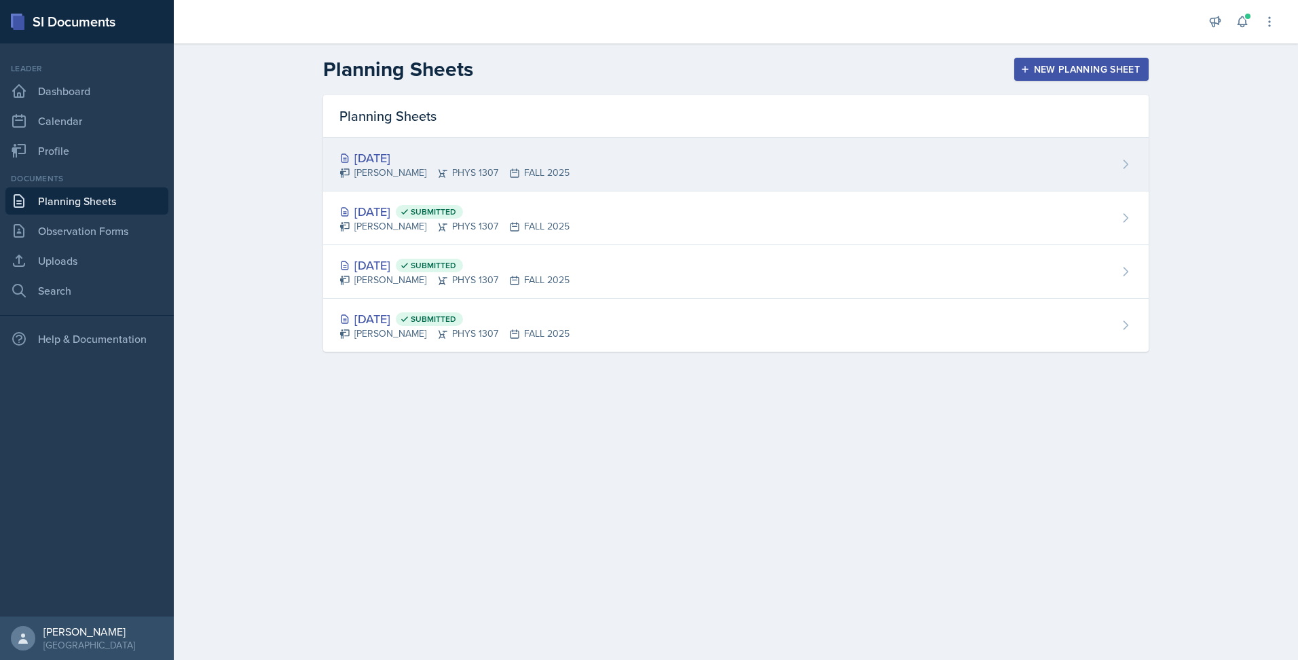
click at [780, 155] on div "Sep 16th, 2025 Chris Reyna PHYS 1307 FALL 2025" at bounding box center [736, 165] width 826 height 54
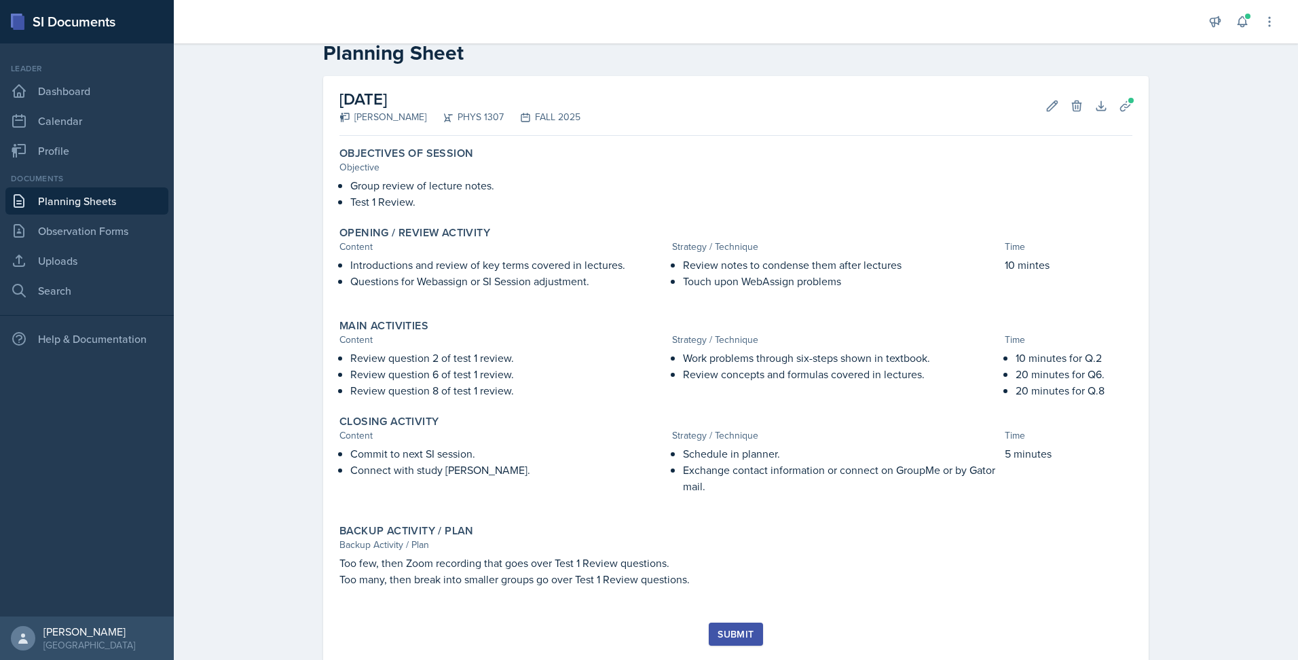
scroll to position [65, 0]
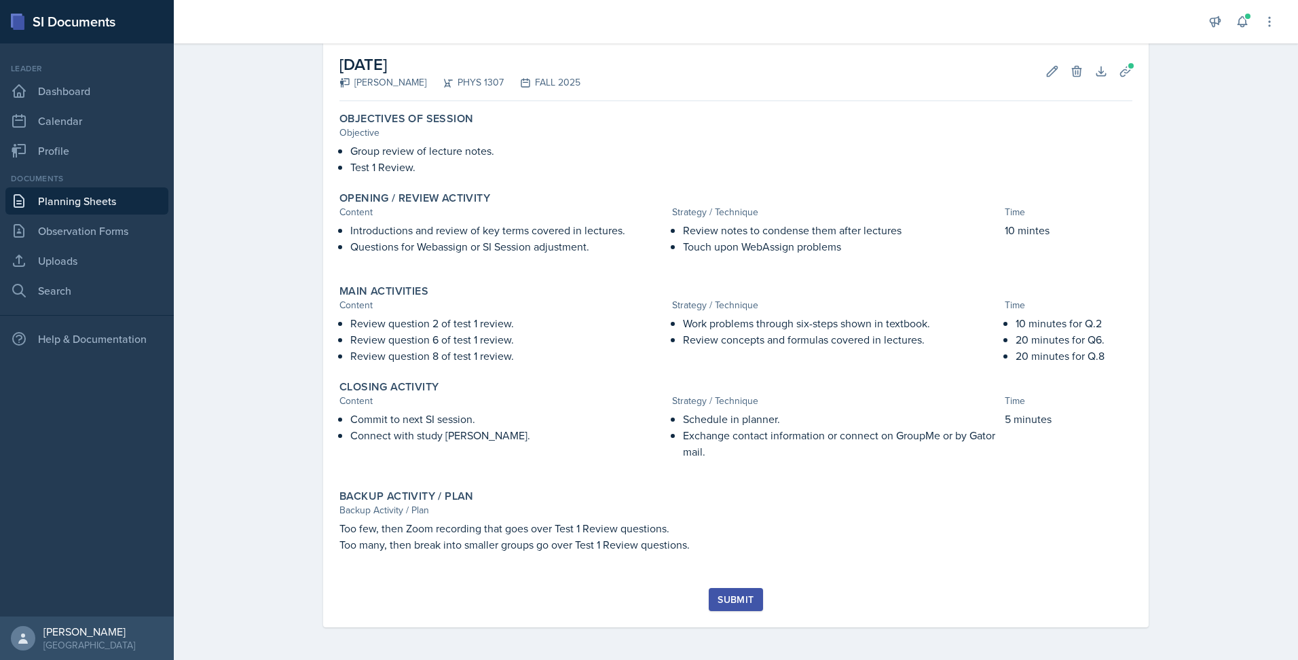
click at [728, 604] on div "Submit" at bounding box center [736, 599] width 36 height 11
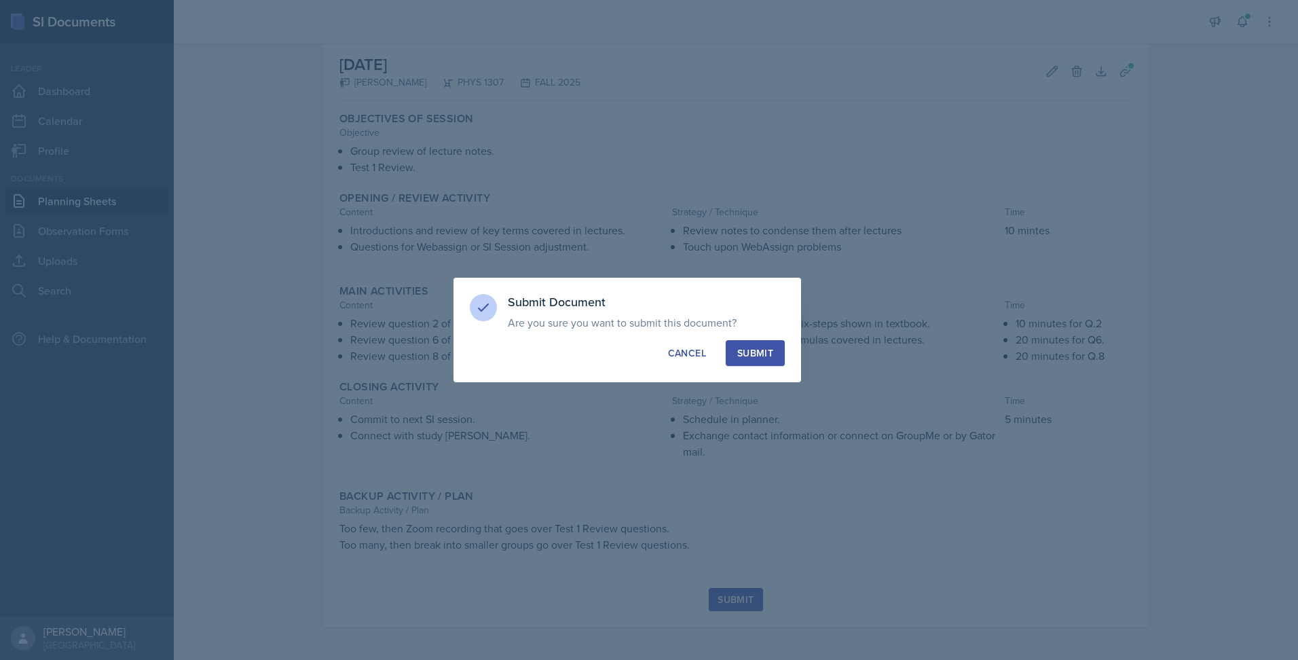
click at [765, 358] on div "Submit" at bounding box center [755, 353] width 36 height 14
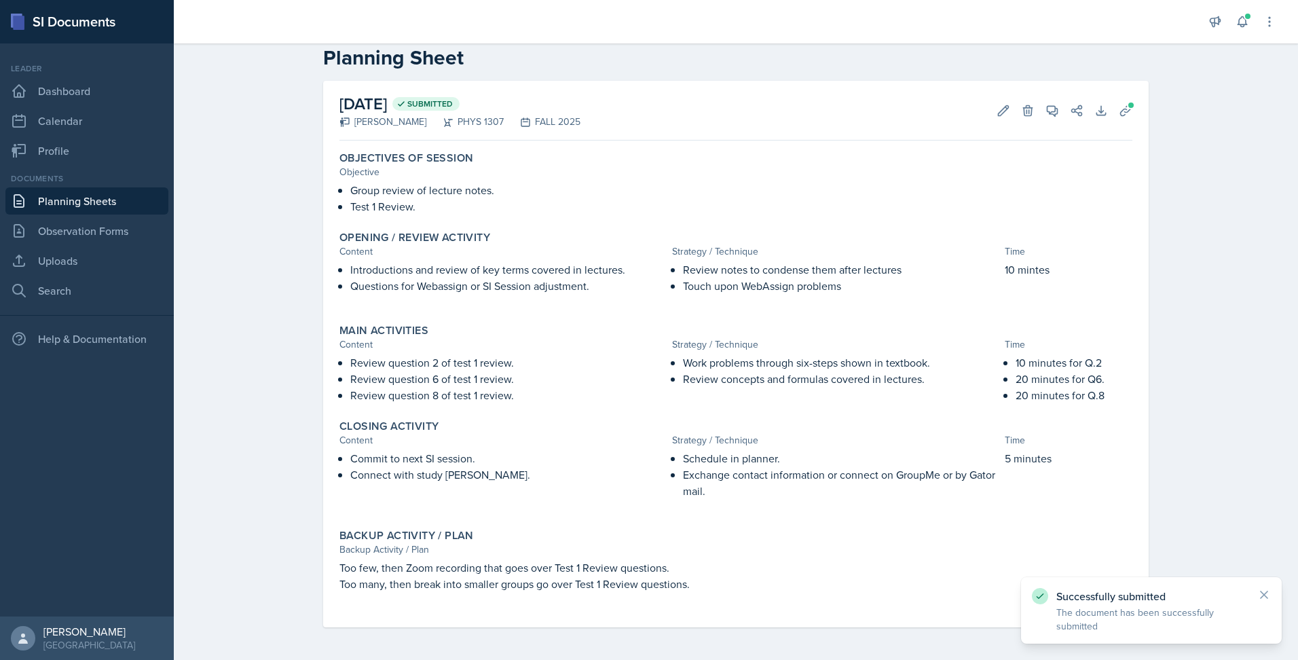
scroll to position [26, 0]
